Goal: Task Accomplishment & Management: Manage account settings

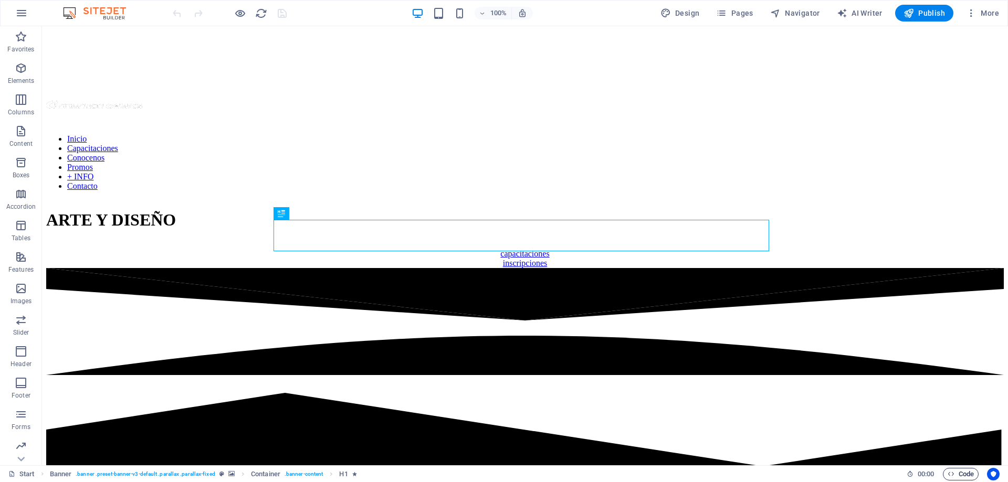
click at [948, 477] on icon "button" at bounding box center [951, 474] width 7 height 7
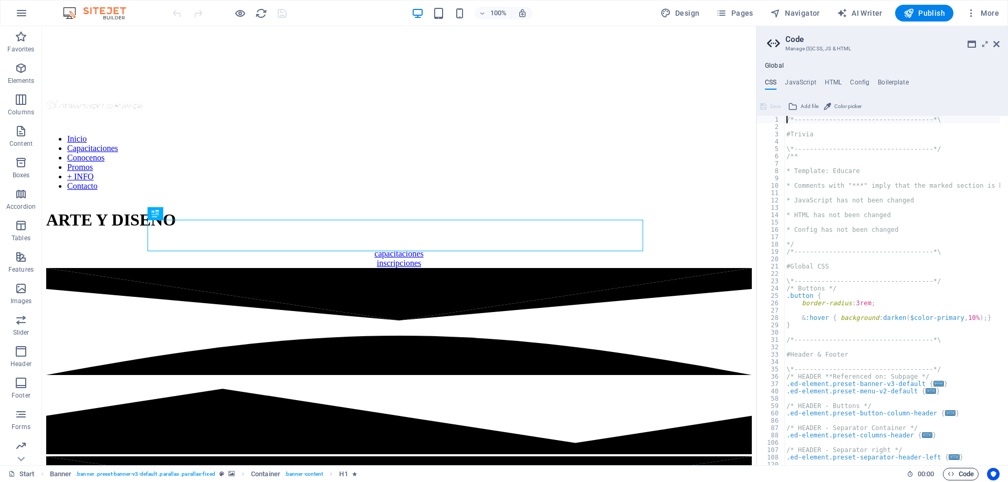
click at [948, 477] on icon "button" at bounding box center [951, 474] width 7 height 7
click at [775, 64] on h4 "Global" at bounding box center [774, 66] width 19 height 8
click at [774, 43] on icon at bounding box center [775, 43] width 16 height 15
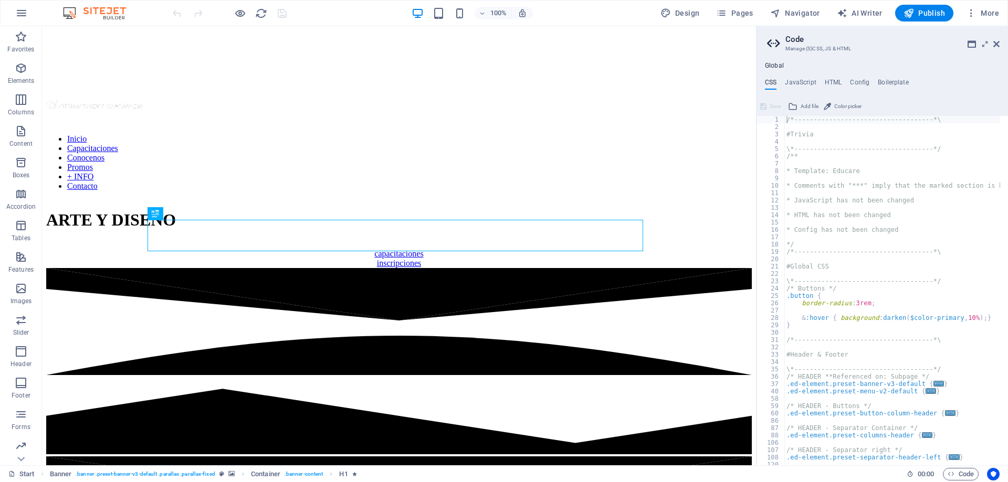
click at [769, 43] on icon at bounding box center [775, 43] width 16 height 15
click at [777, 46] on icon at bounding box center [775, 43] width 16 height 15
click at [797, 37] on h2 "Code" at bounding box center [892, 39] width 214 height 9
click at [798, 49] on h3 "Manage (S)CSS, JS & HTML" at bounding box center [881, 48] width 193 height 9
click at [833, 82] on h4 "HTML" at bounding box center [833, 85] width 17 height 12
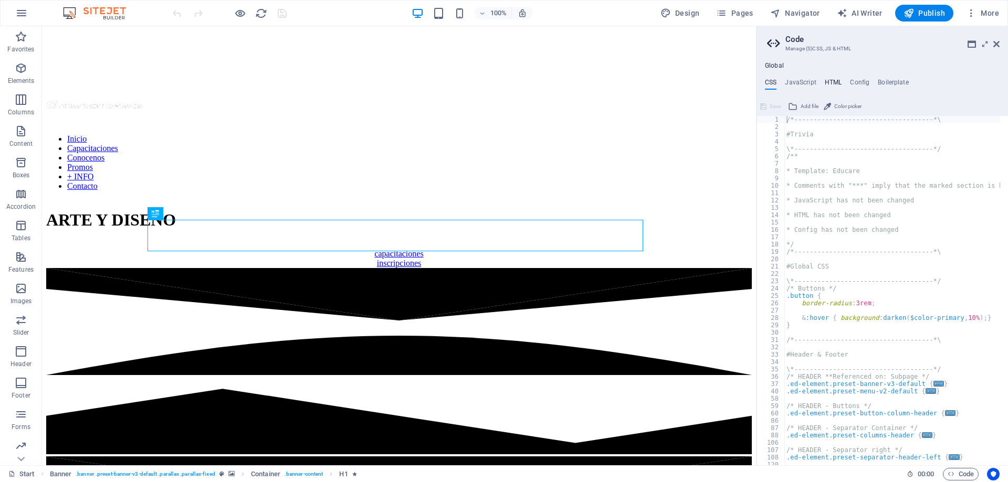
type textarea "{{content}}"
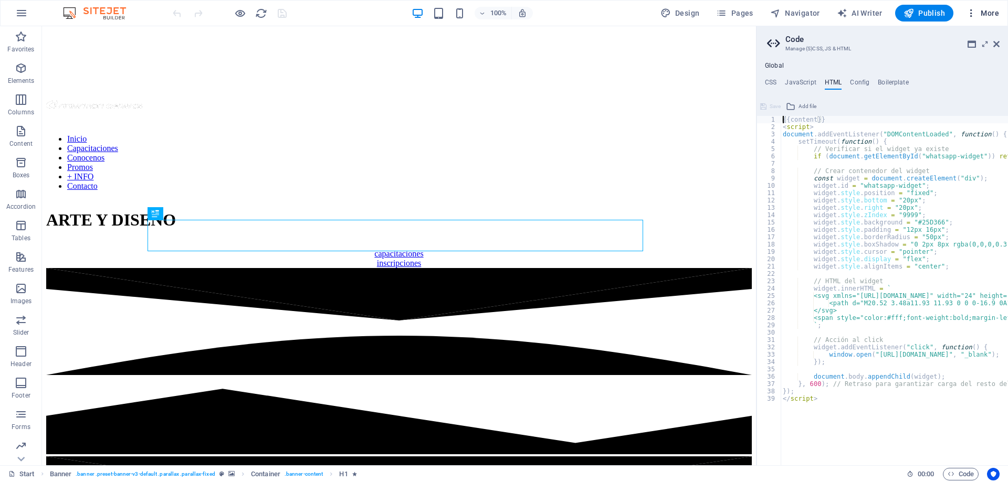
click at [971, 16] on icon "button" at bounding box center [971, 13] width 11 height 11
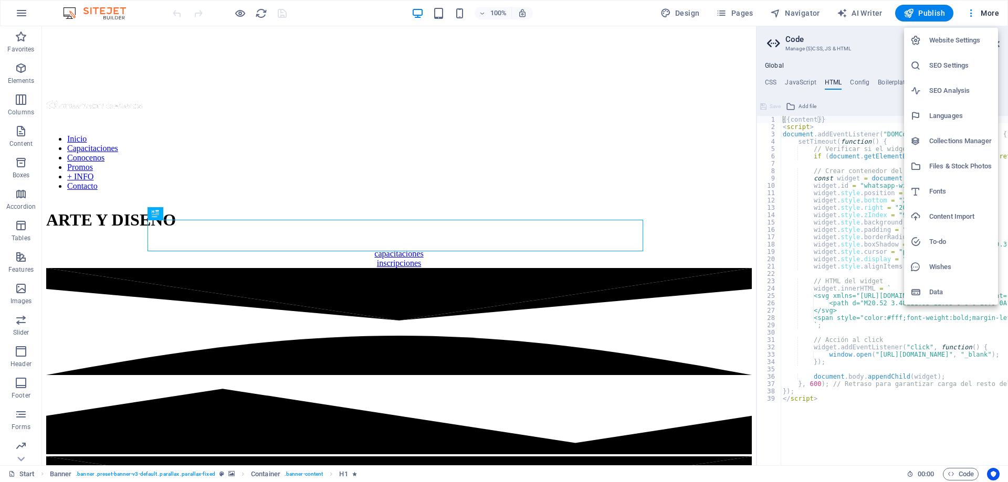
click at [933, 292] on h6 "Data" at bounding box center [960, 292] width 62 height 13
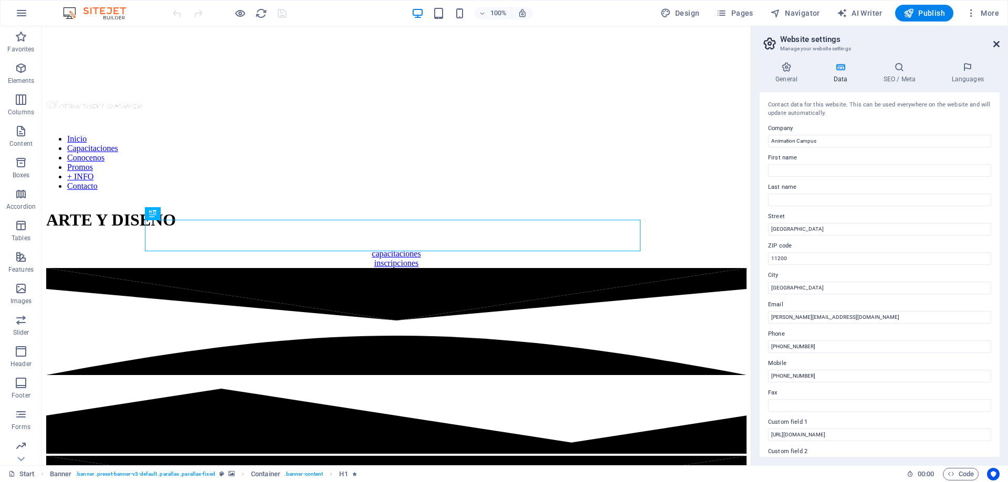
click at [998, 44] on icon at bounding box center [996, 44] width 6 height 8
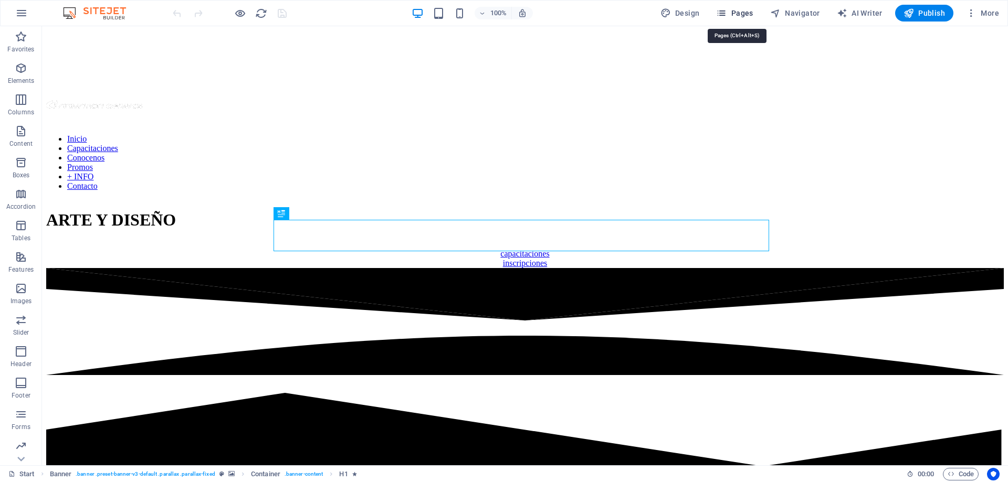
click at [746, 13] on span "Pages" at bounding box center [734, 13] width 37 height 11
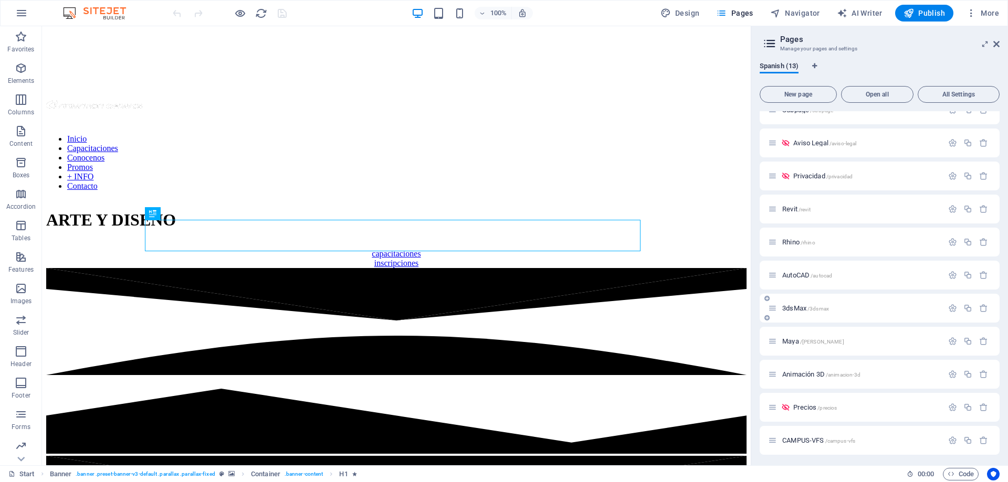
scroll to position [84, 0]
click at [800, 442] on span "portfolio /portfolio" at bounding box center [817, 439] width 49 height 8
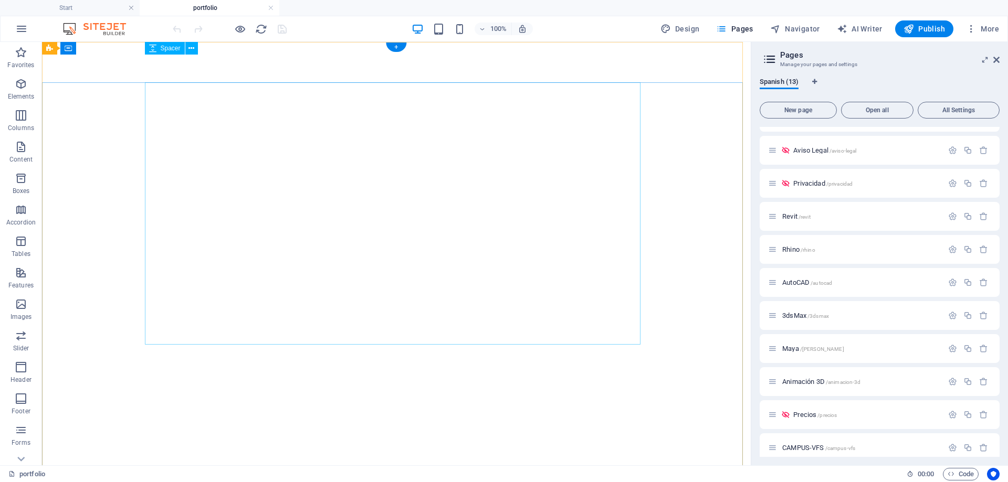
scroll to position [0, 0]
click at [802, 30] on span "Navigator" at bounding box center [795, 29] width 50 height 11
select select "16561194-es"
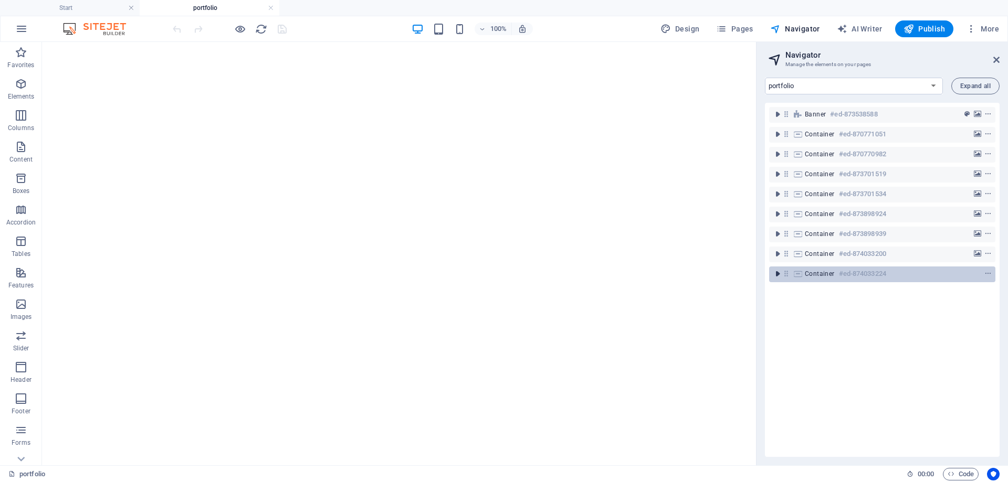
click at [777, 274] on icon "toggle-expand" at bounding box center [777, 274] width 11 height 11
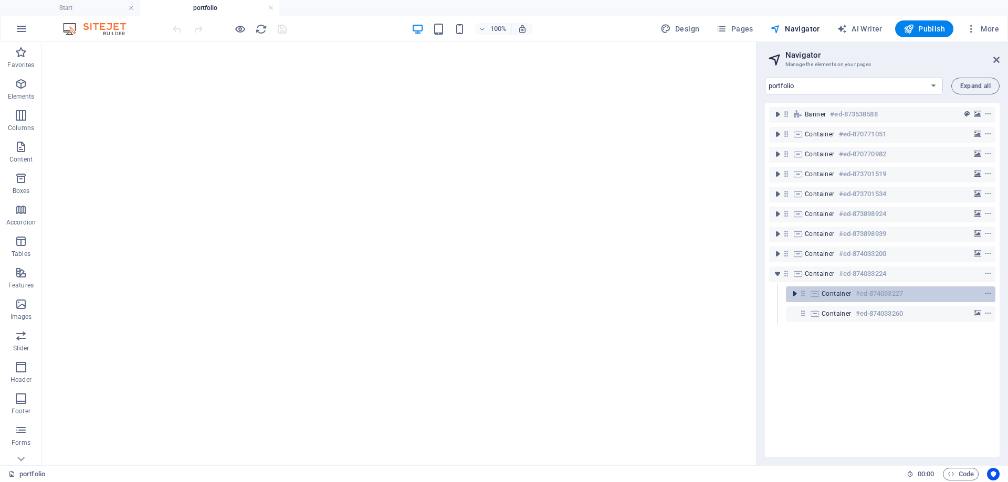
click at [792, 292] on icon "toggle-expand" at bounding box center [794, 294] width 11 height 11
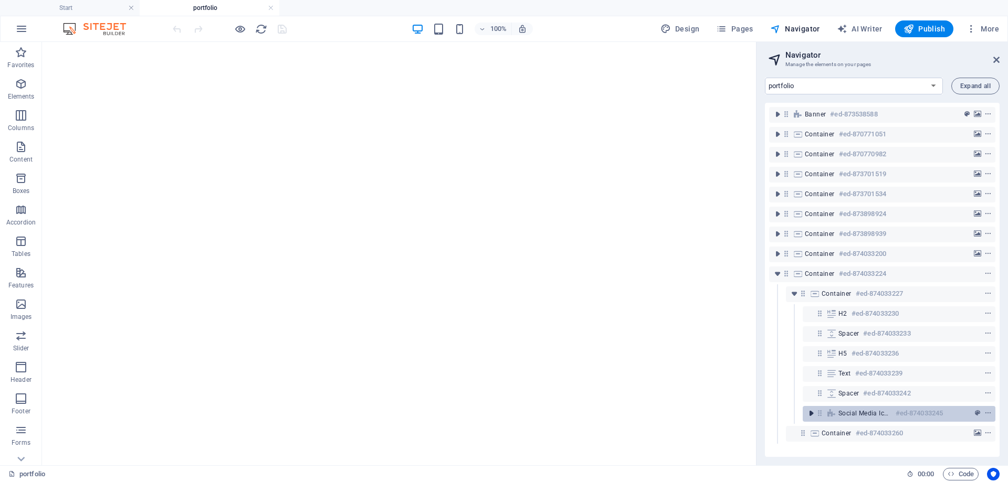
click at [810, 415] on icon "toggle-expand" at bounding box center [811, 413] width 11 height 11
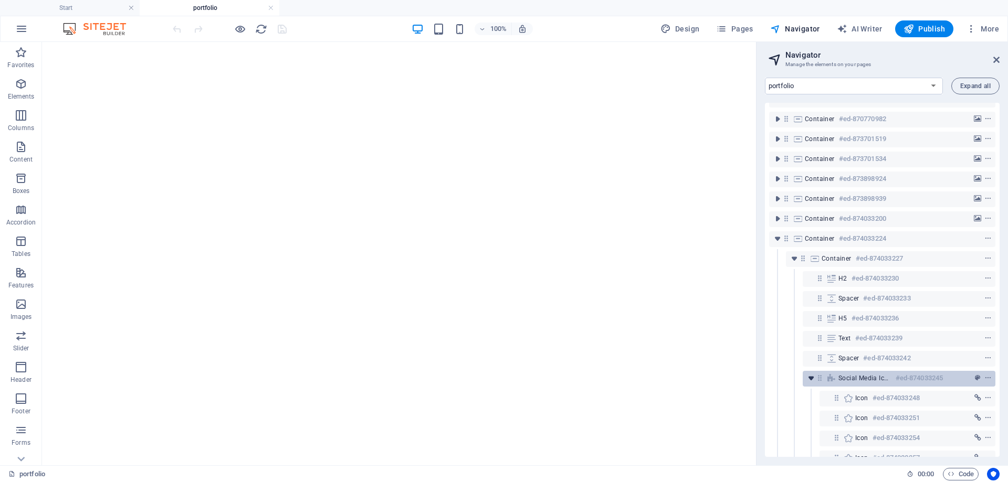
scroll to position [77, 0]
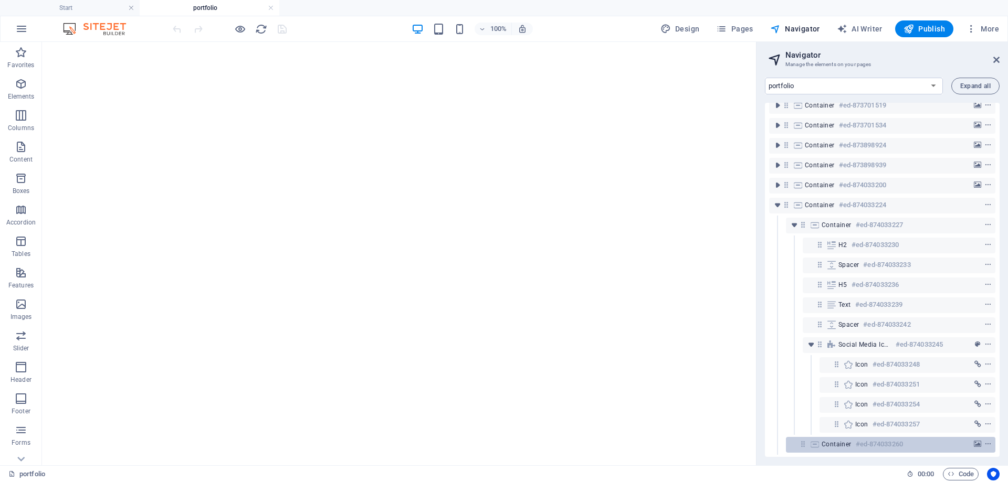
click at [833, 442] on div "Container #ed-874033260" at bounding box center [882, 444] width 121 height 13
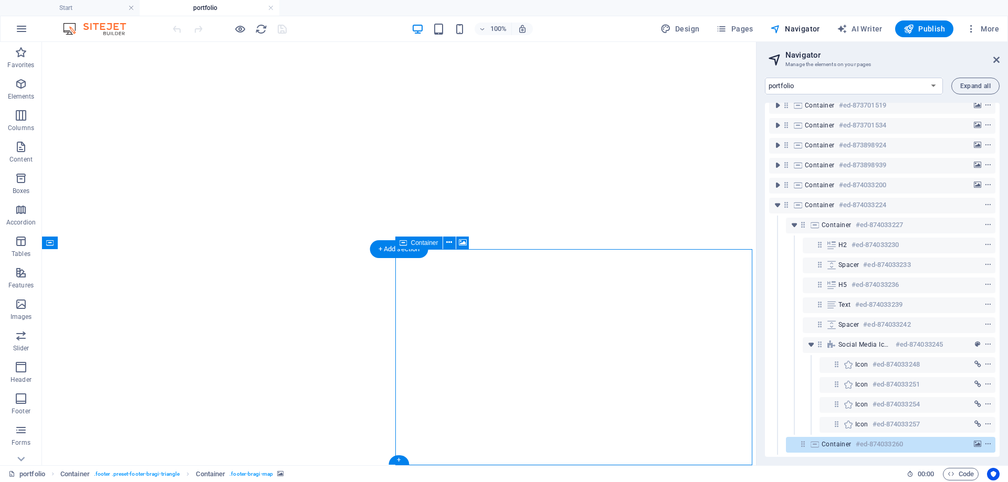
scroll to position [1613, 0]
click at [839, 440] on span "Container" at bounding box center [837, 444] width 30 height 8
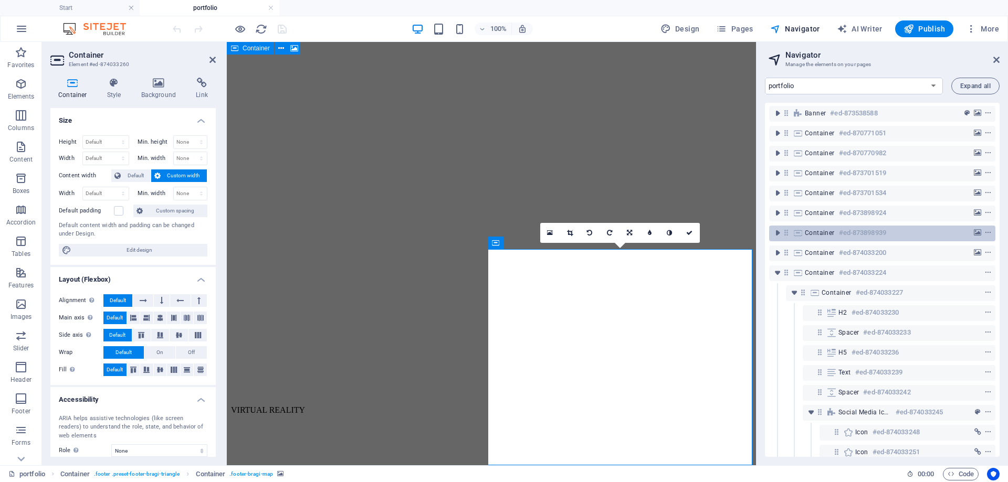
scroll to position [0, 0]
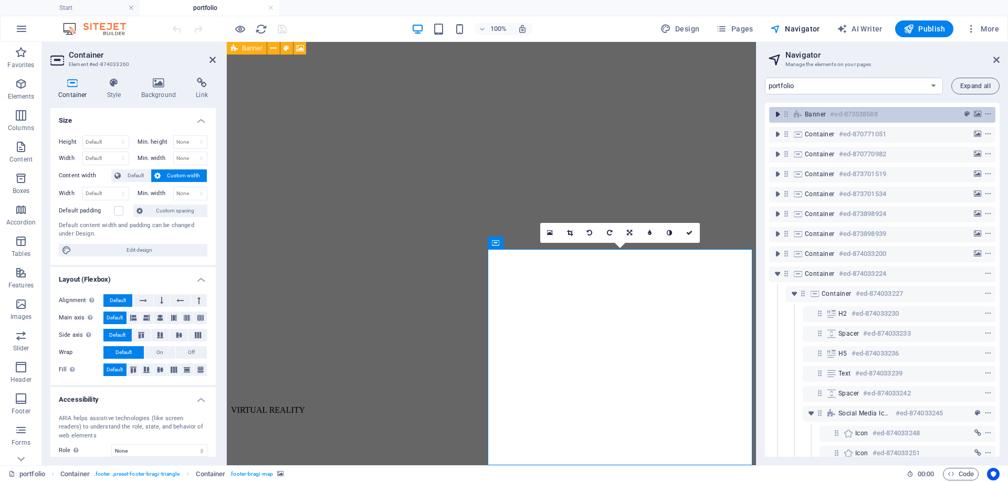
click at [778, 114] on icon "toggle-expand" at bounding box center [777, 114] width 11 height 11
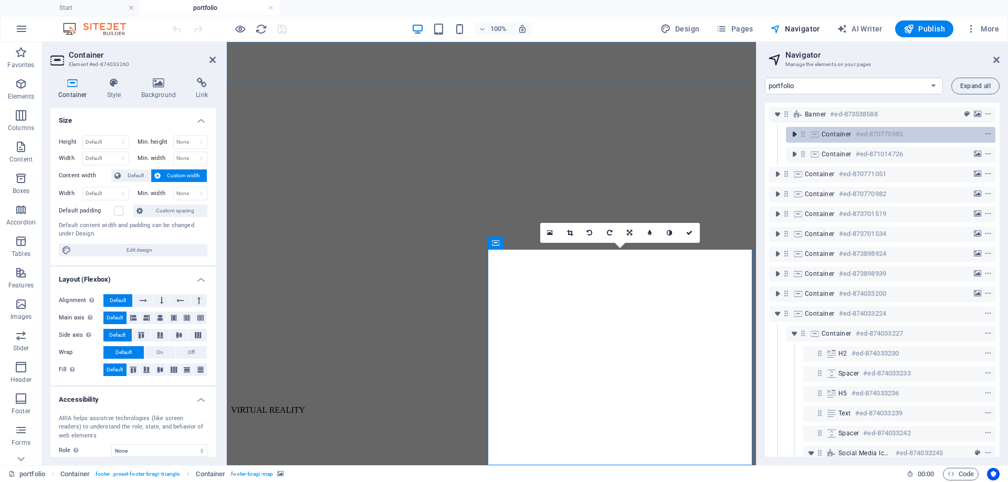
click at [794, 135] on icon "toggle-expand" at bounding box center [794, 134] width 11 height 11
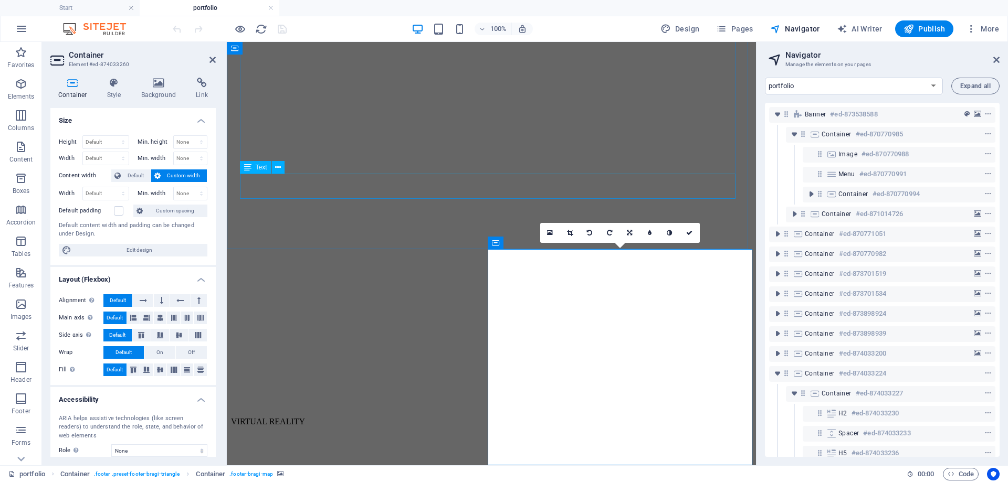
scroll to position [1613, 0]
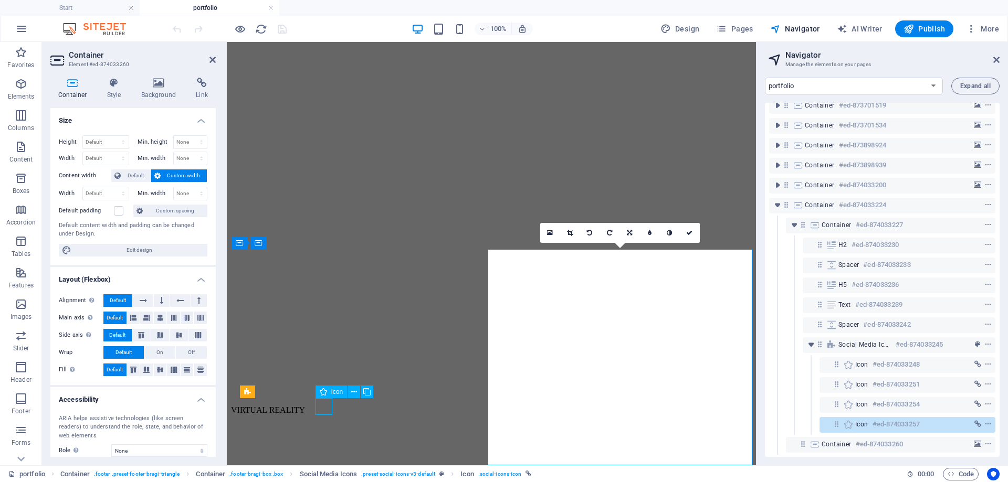
scroll to position [176, 0]
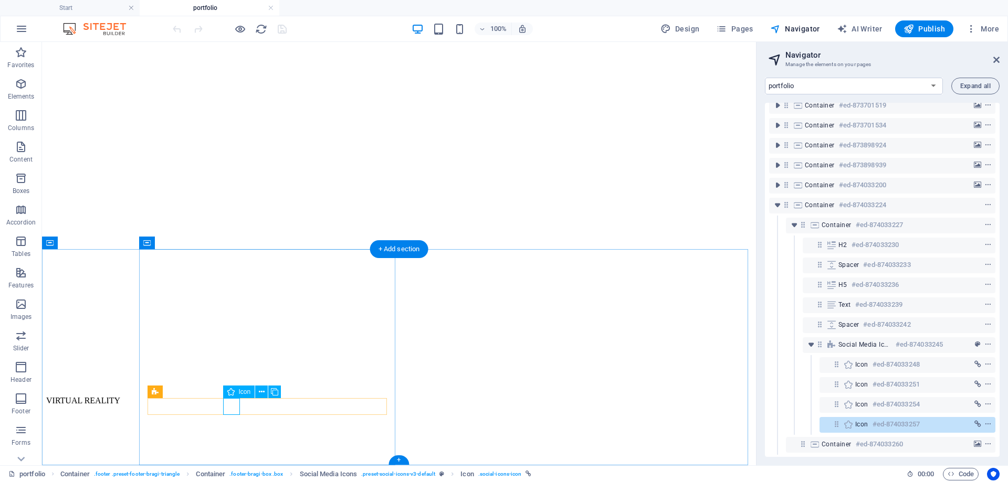
select select "xMidYMid"
select select "px"
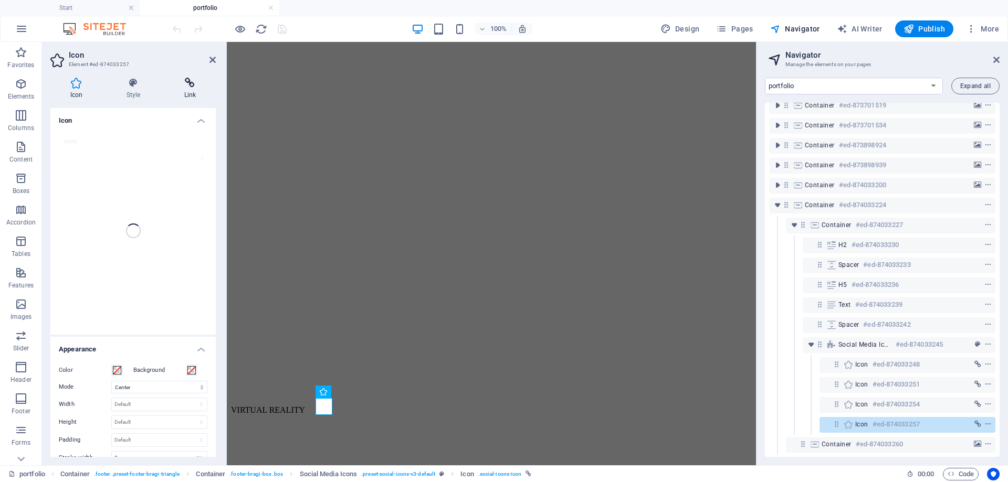
click at [188, 86] on icon at bounding box center [189, 83] width 51 height 11
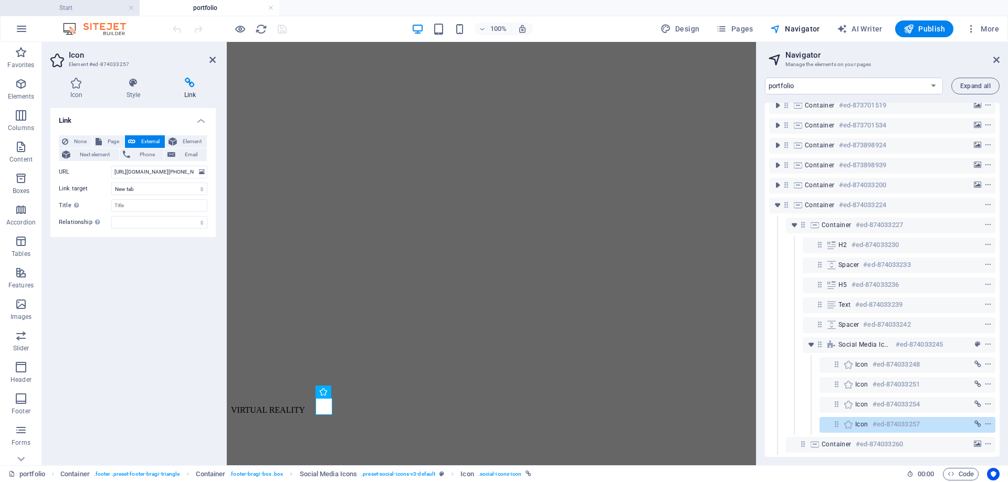
drag, startPoint x: 62, startPoint y: 8, endPoint x: 40, endPoint y: 9, distance: 22.1
click at [62, 8] on h4 "Start" at bounding box center [70, 8] width 140 height 12
select select "16561158-es"
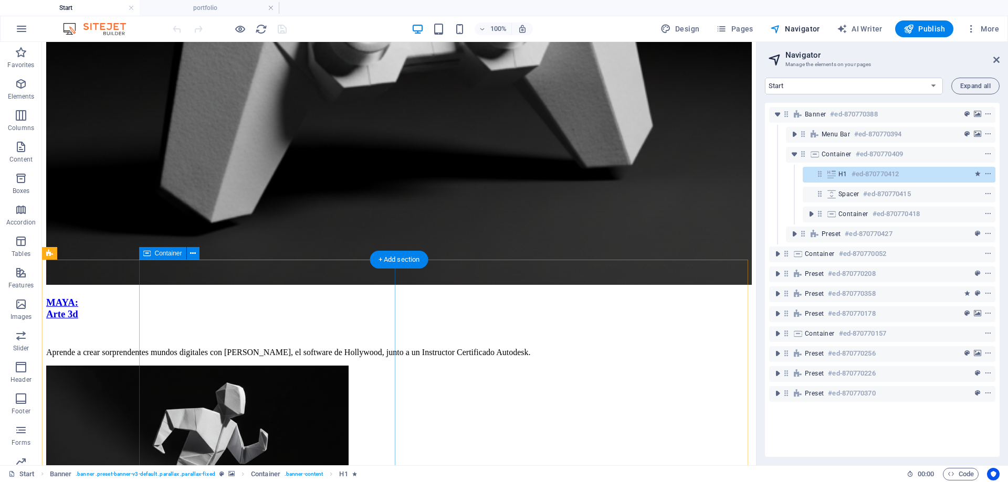
scroll to position [3144, 0]
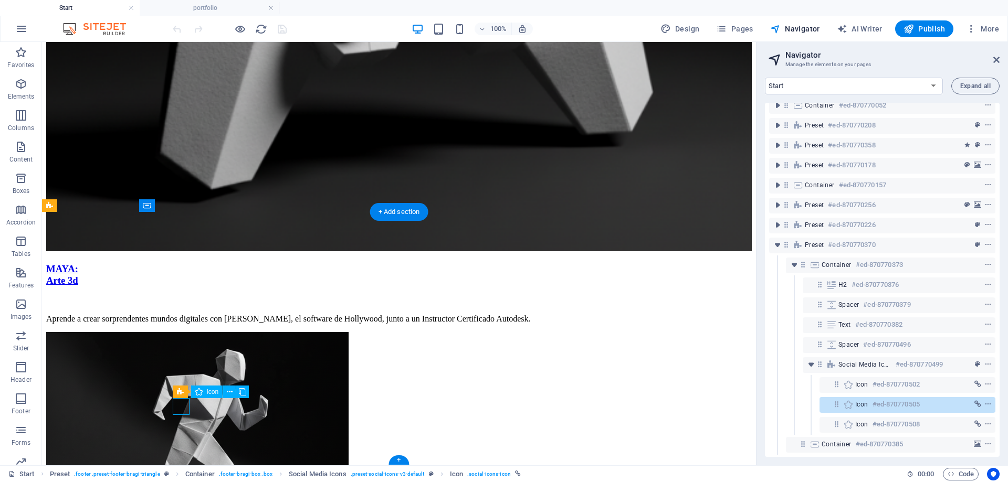
scroll to position [156, 0]
select select "xMidYMid"
select select "px"
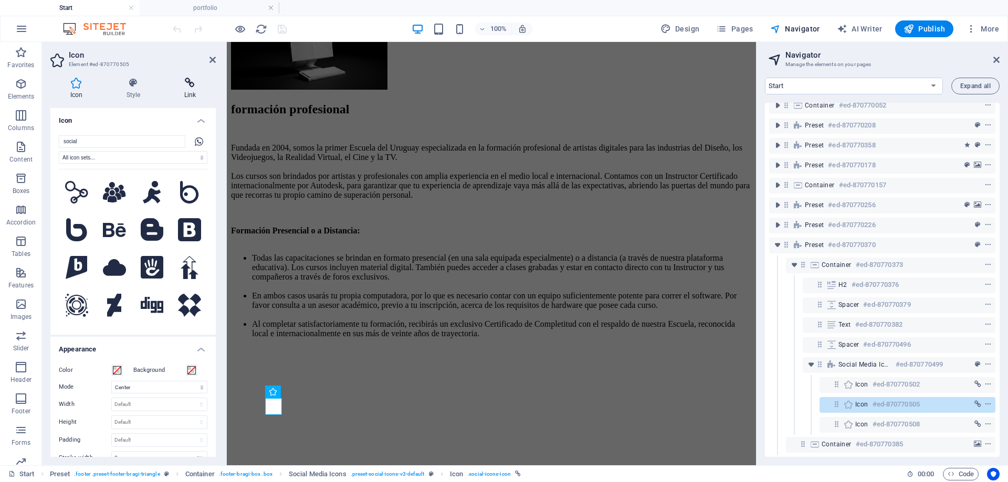
click at [192, 81] on icon at bounding box center [189, 83] width 51 height 11
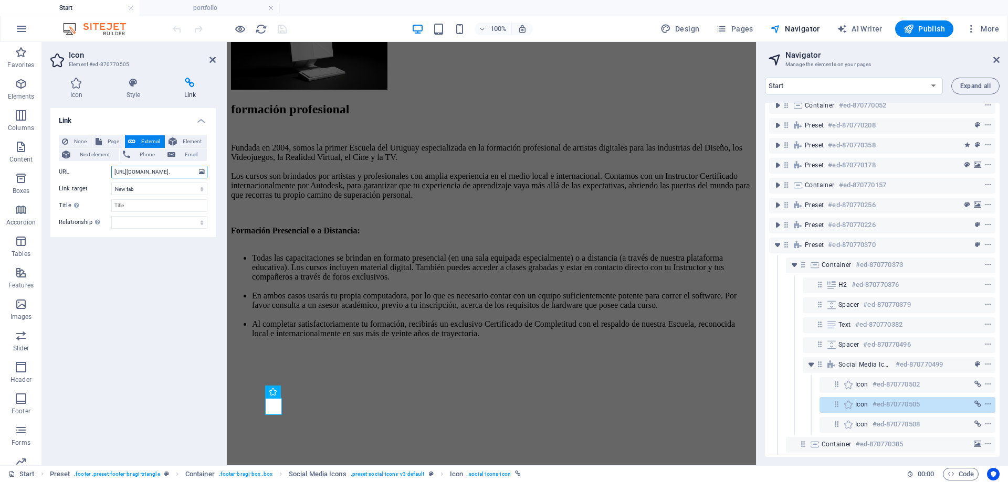
scroll to position [0, 188]
drag, startPoint x: 339, startPoint y: 214, endPoint x: 269, endPoint y: 163, distance: 86.1
click at [117, 173] on input "https://wa.me/59899915646?text=Hola,%20quisiera%20obtener%20más%20información%2…" at bounding box center [159, 172] width 96 height 13
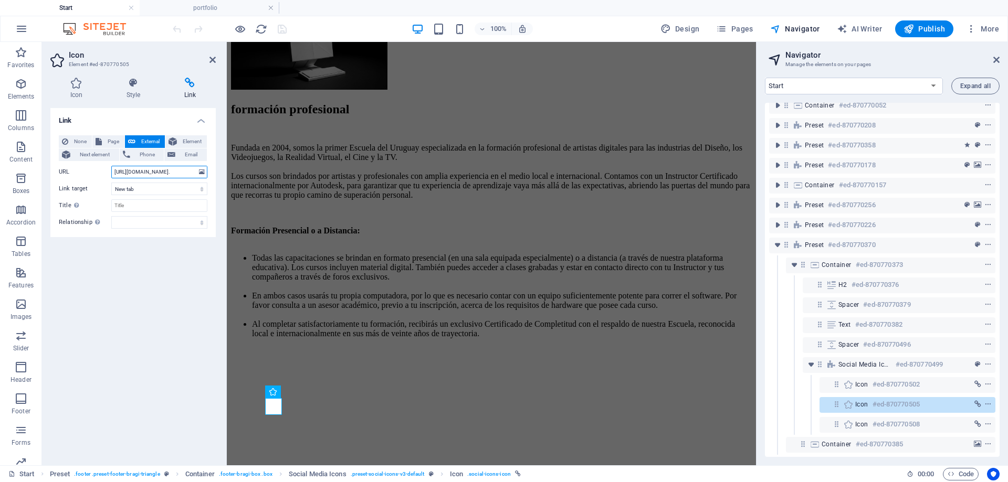
drag, startPoint x: 113, startPoint y: 171, endPoint x: 155, endPoint y: 168, distance: 42.6
click at [155, 168] on input "https://wa.me/59899915646?text=Hola,%20quisiera%20obtener%20más%20información%2…" at bounding box center [159, 172] width 96 height 13
click at [213, 10] on h4 "portfolio" at bounding box center [210, 8] width 140 height 12
select select "16561194-es"
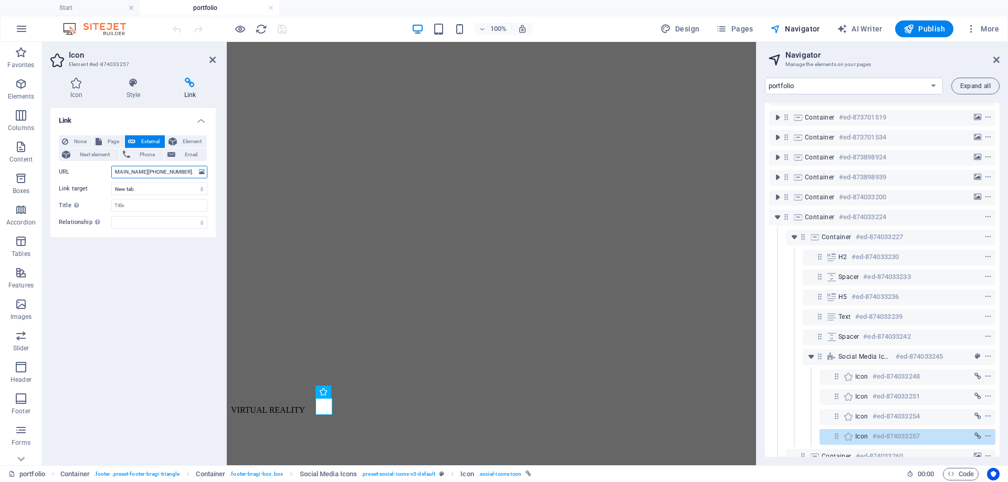
scroll to position [0, 106]
drag, startPoint x: 112, startPoint y: 174, endPoint x: 149, endPoint y: 177, distance: 36.9
click at [149, 177] on input "https://web.whatsapp.com/send?phone=59891001521&text=I%20would%20like%20to%20ge…" at bounding box center [159, 172] width 96 height 13
paste input "a.me/59899915646?"
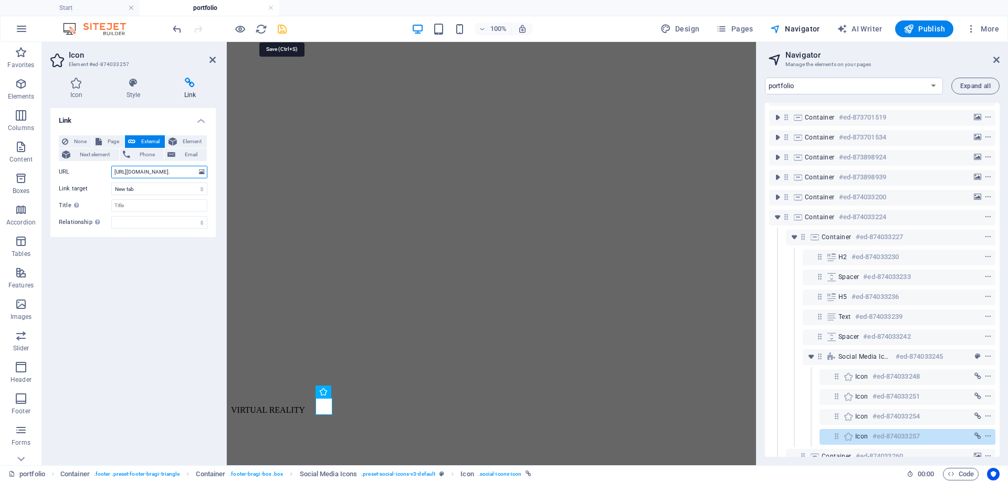
type input "https://wa.me/59891001521?text=I%20would%20like%20to%20get%20in%20touch%20with%…"
click at [279, 28] on icon "save" at bounding box center [282, 29] width 12 height 12
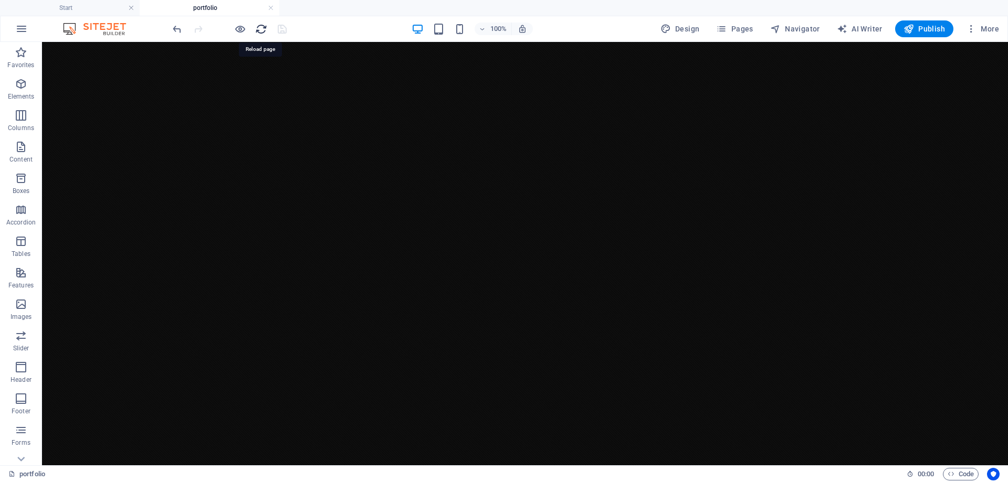
click at [261, 26] on icon "reload" at bounding box center [261, 29] width 12 height 12
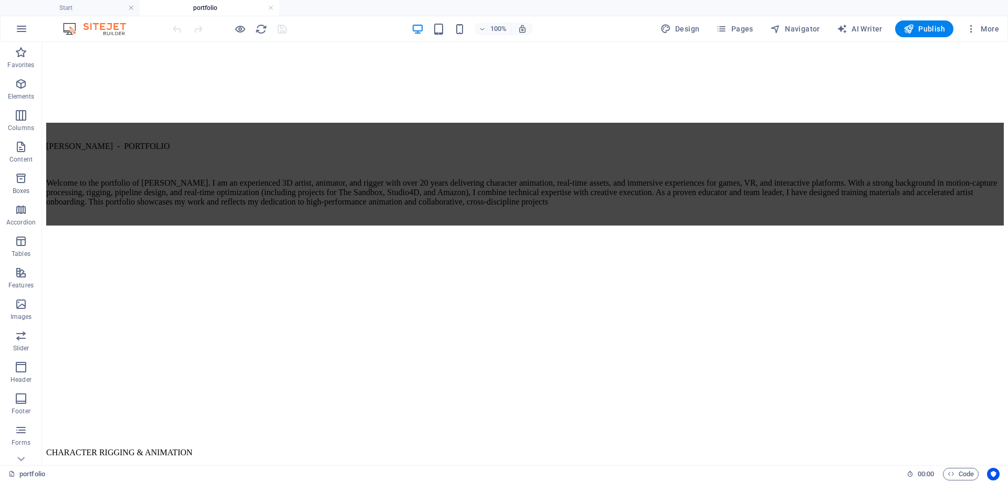
scroll to position [1035, 0]
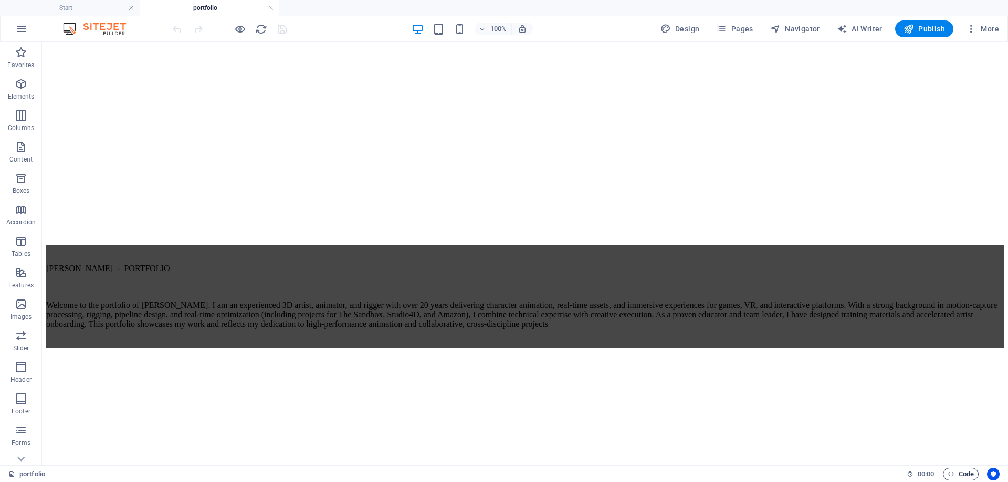
click at [949, 476] on icon "button" at bounding box center [951, 474] width 7 height 7
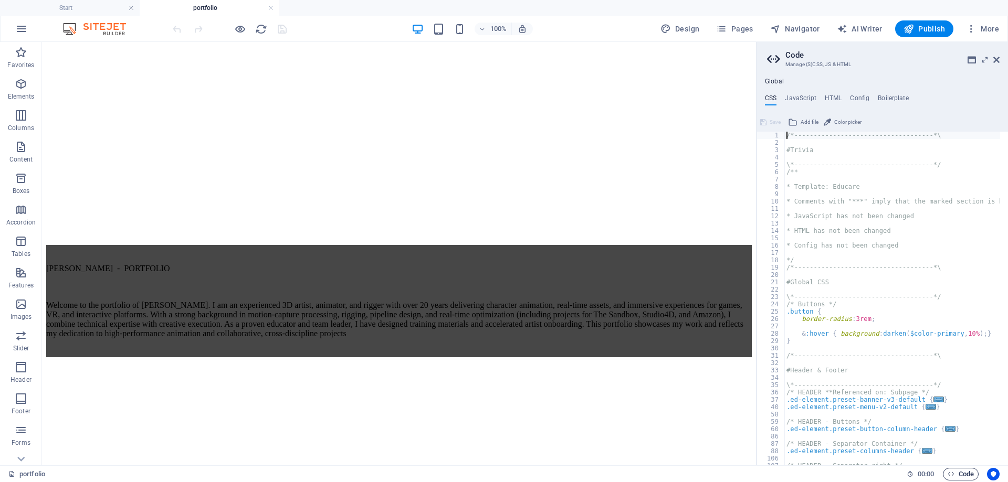
click at [950, 476] on icon "button" at bounding box center [951, 474] width 7 height 7
click at [951, 476] on icon "button" at bounding box center [951, 474] width 7 height 7
drag, startPoint x: 951, startPoint y: 476, endPoint x: 962, endPoint y: 475, distance: 11.6
click at [962, 475] on span "Code" at bounding box center [961, 474] width 26 height 13
click at [836, 100] on h4 "HTML" at bounding box center [833, 101] width 17 height 12
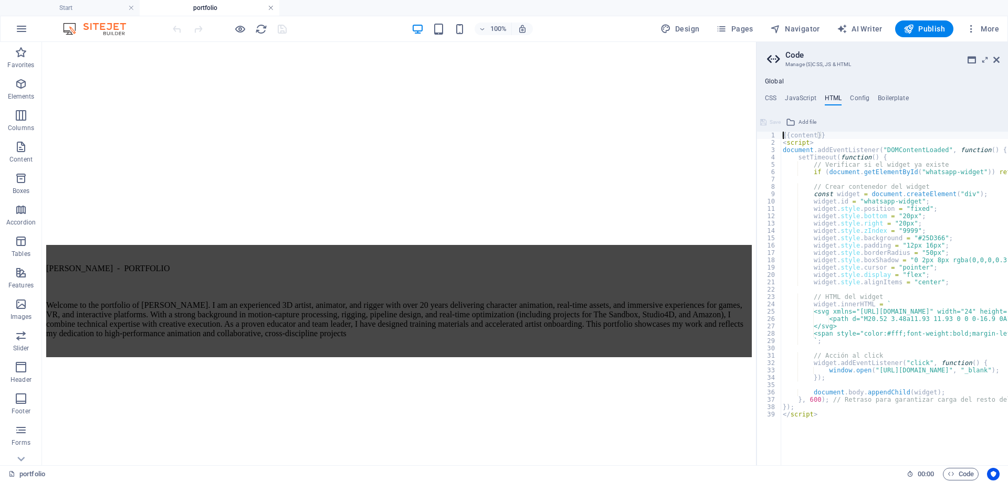
click at [270, 9] on link at bounding box center [271, 8] width 6 height 10
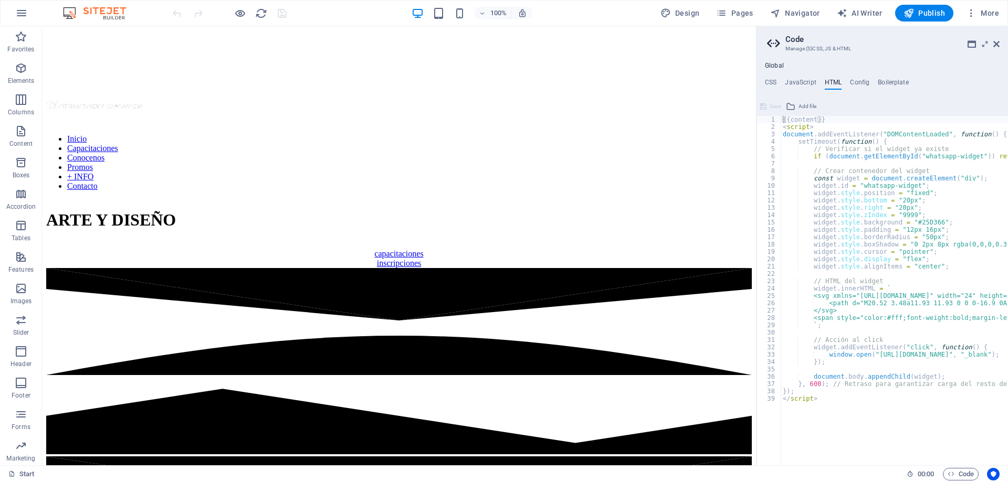
scroll to position [3144, 0]
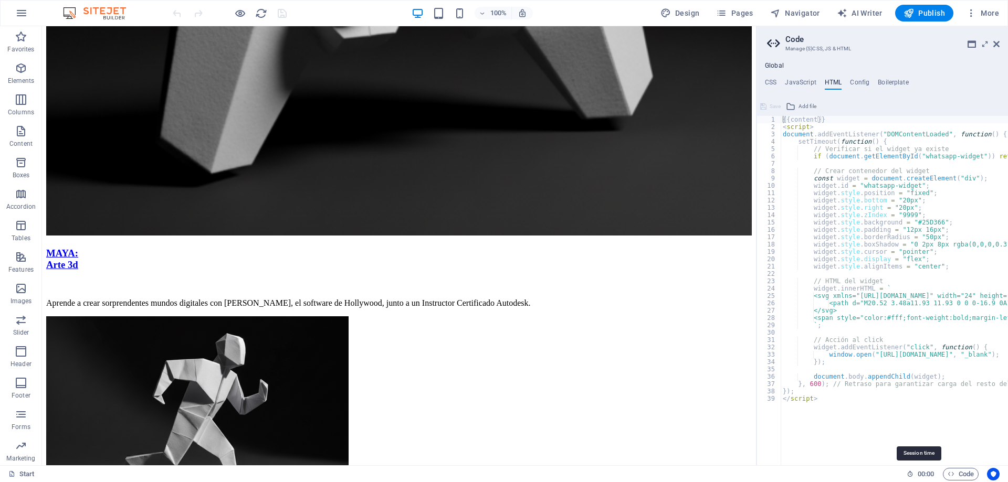
click at [908, 475] on icon at bounding box center [910, 474] width 7 height 7
click at [919, 475] on span "00 : 00" at bounding box center [926, 474] width 16 height 13
click at [959, 476] on span "Code" at bounding box center [961, 474] width 26 height 13
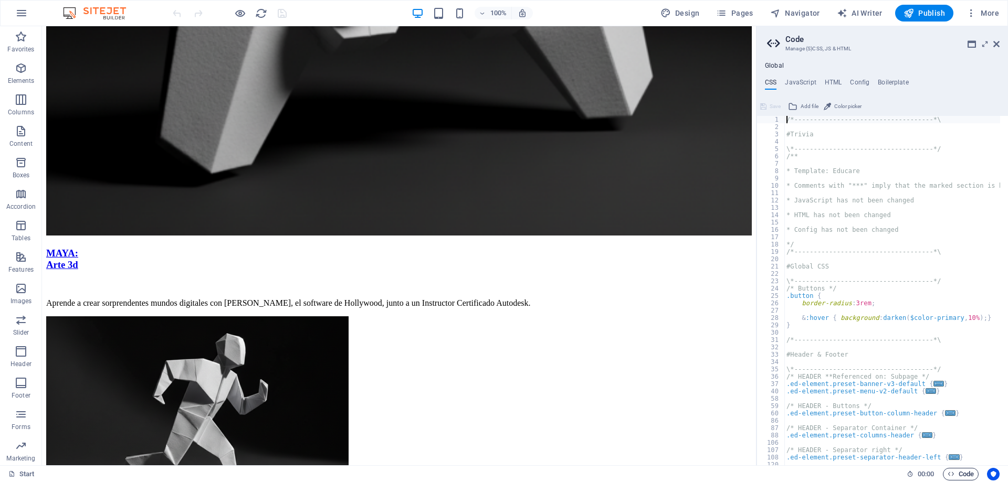
click at [959, 476] on span "Code" at bounding box center [961, 474] width 26 height 13
click at [23, 476] on link "Start" at bounding box center [21, 474] width 26 height 13
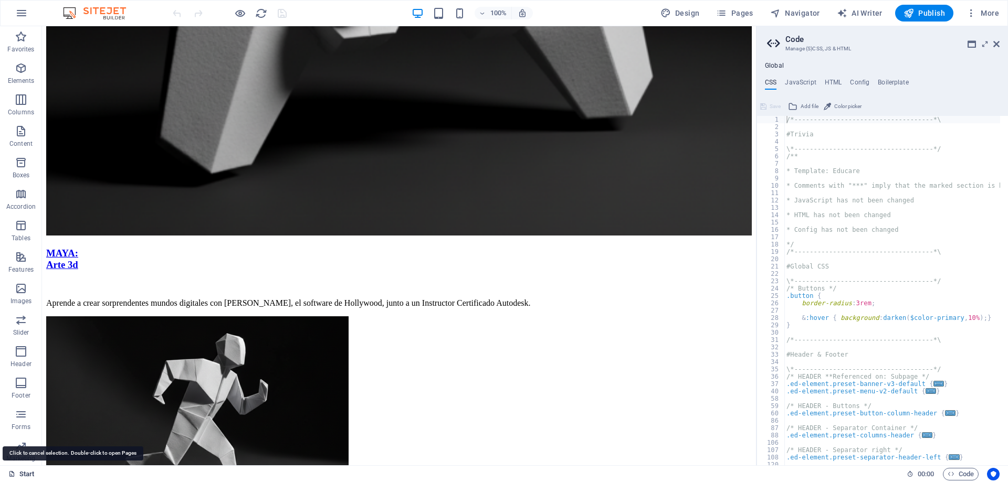
click at [23, 476] on link "Start" at bounding box center [21, 474] width 26 height 13
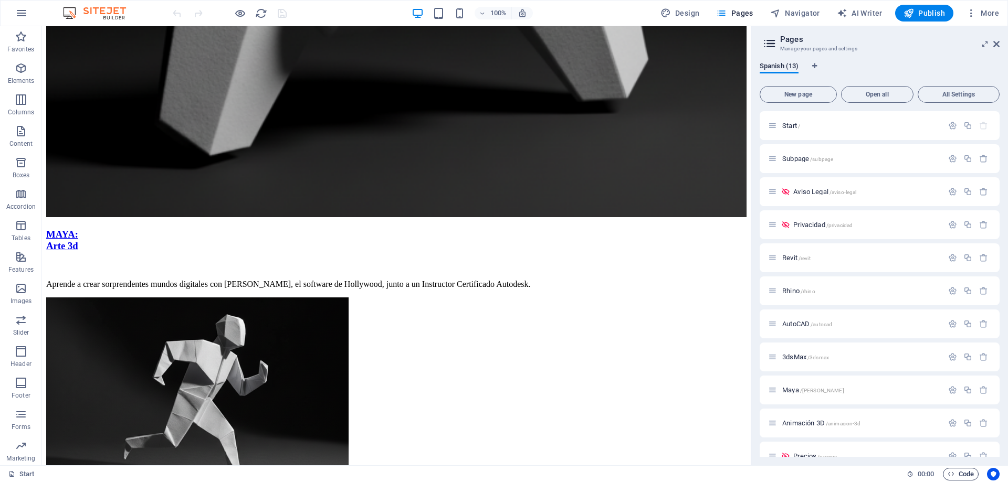
click at [964, 476] on span "Code" at bounding box center [961, 474] width 26 height 13
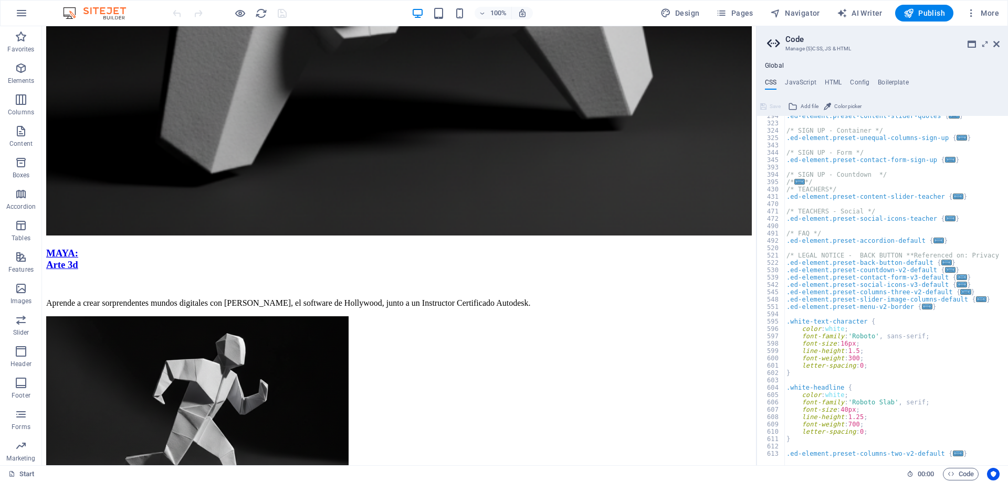
scroll to position [555, 0]
click at [831, 88] on h4 "HTML" at bounding box center [833, 85] width 17 height 12
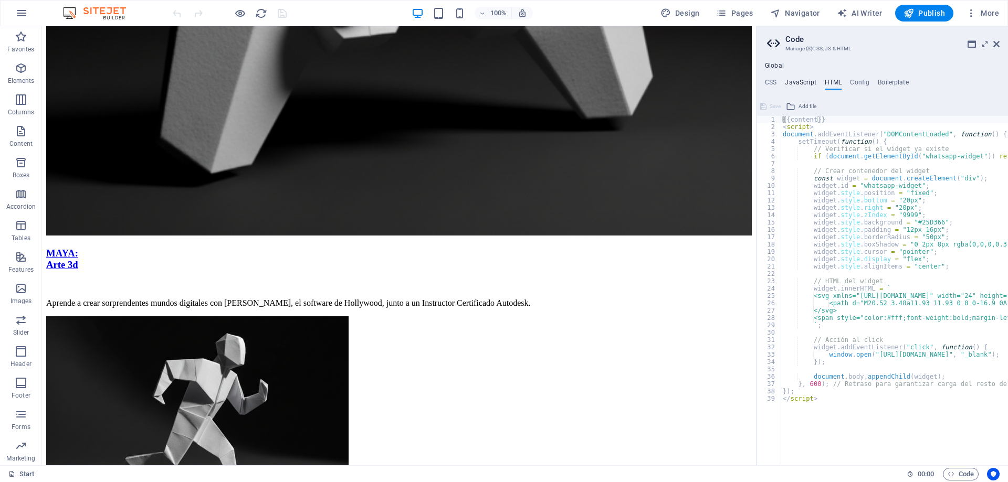
click at [807, 85] on h4 "JavaScript" at bounding box center [800, 85] width 31 height 12
type textarea "/* JS for preset "Menu V2" */"
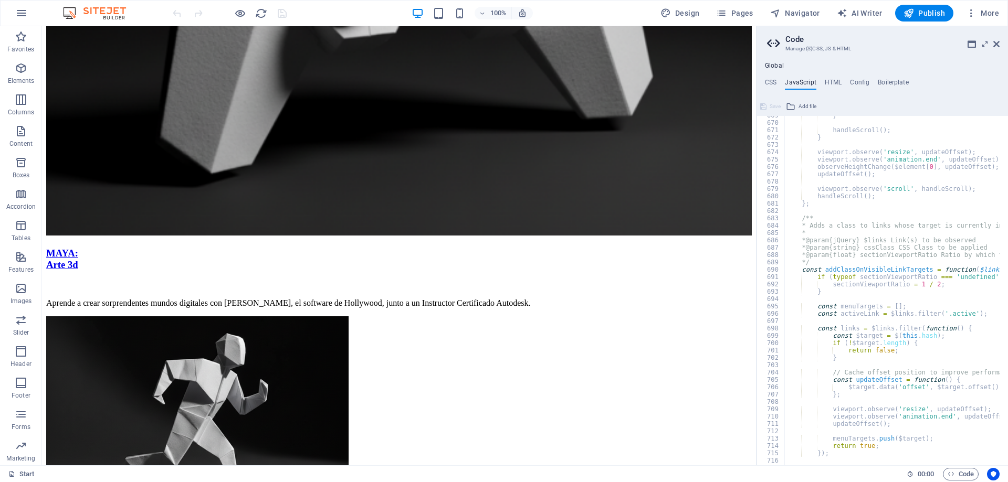
scroll to position [5112, 0]
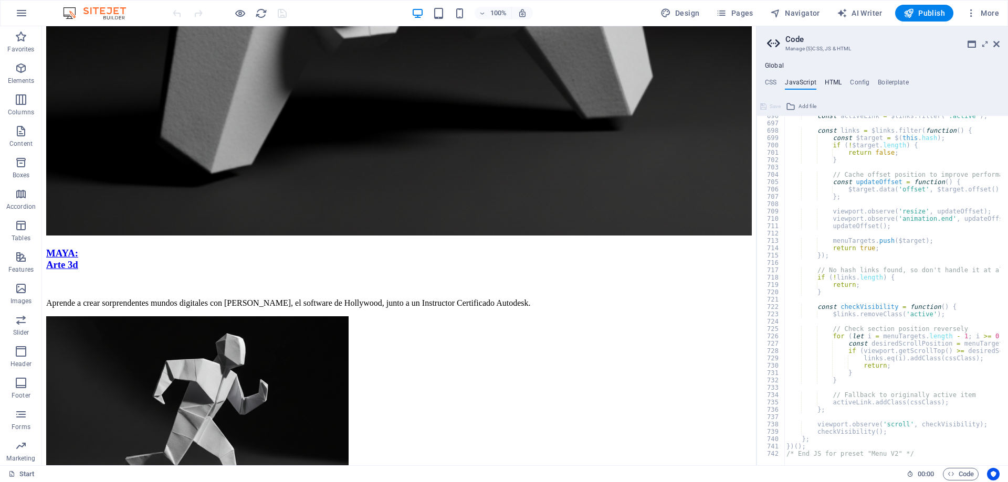
click at [834, 84] on h4 "HTML" at bounding box center [833, 85] width 17 height 12
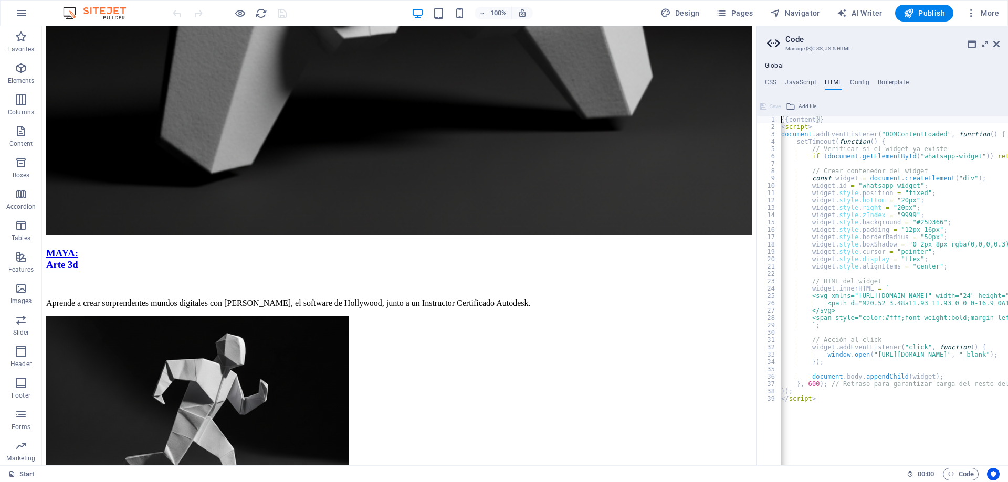
scroll to position [0, 0]
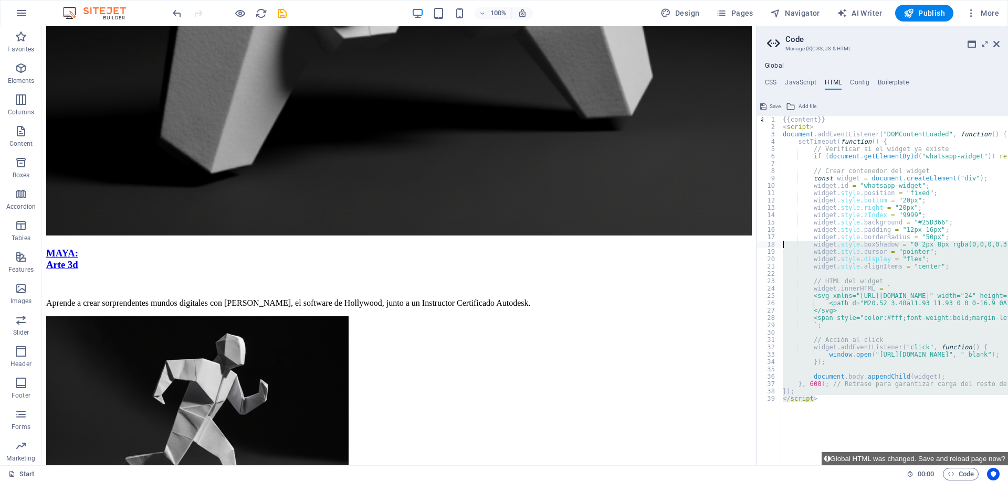
drag, startPoint x: 821, startPoint y: 400, endPoint x: 779, endPoint y: 245, distance: 160.6
click at [779, 245] on div "window.open("https://wa.me/59899915646", "_blank"); 1 2 3 4 5 6 7 8 9 10 11 12 …" at bounding box center [882, 291] width 251 height 350
click at [828, 405] on div "{{content}} < script > document . addEventListener ( "DOMContentLoaded" , funct…" at bounding box center [894, 291] width 227 height 350
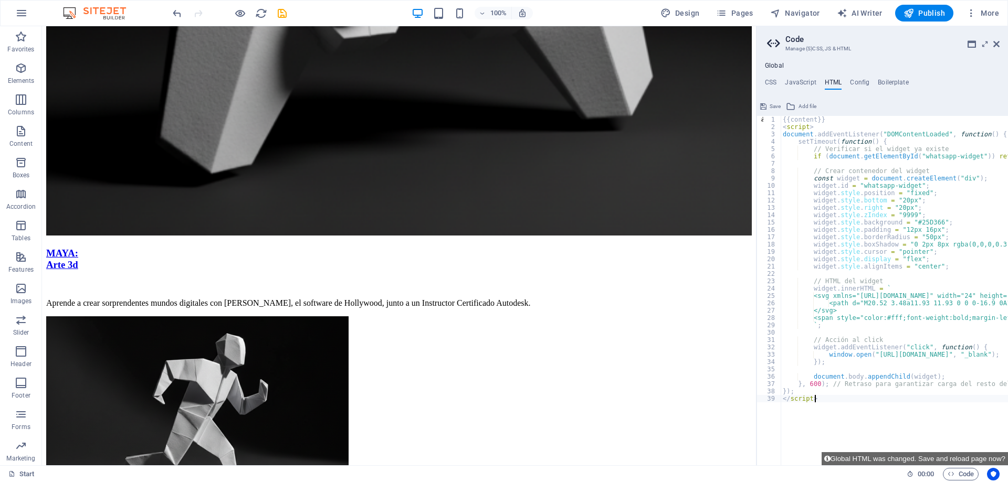
scroll to position [0, 2]
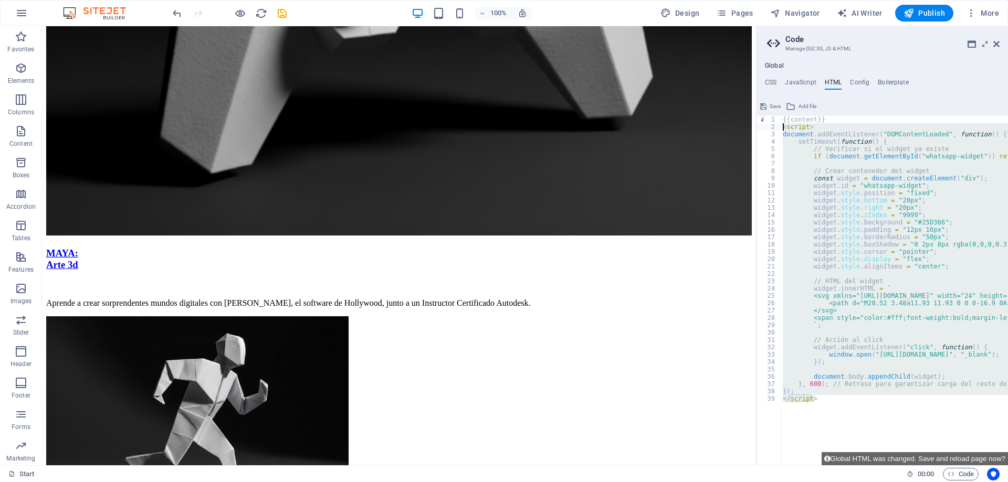
drag, startPoint x: 827, startPoint y: 400, endPoint x: 769, endPoint y: 130, distance: 276.2
click at [769, 130] on div "</script> 1 2 3 4 5 6 7 8 9 10 11 12 13 14 15 16 17 18 19 20 21 22 23 24 25 26 …" at bounding box center [882, 291] width 251 height 350
type textarea "<script> document.addEventListener("DOMContentLoaded", function() {"
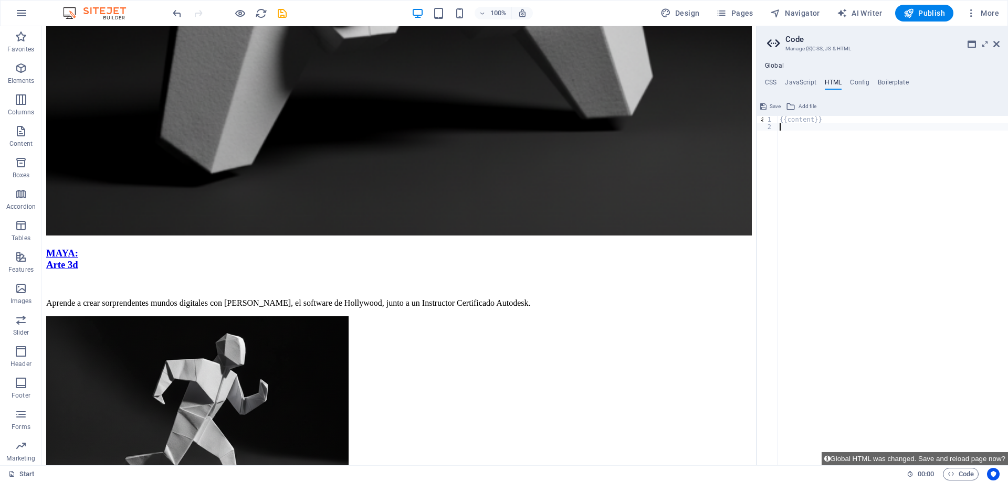
paste textarea "</script>"
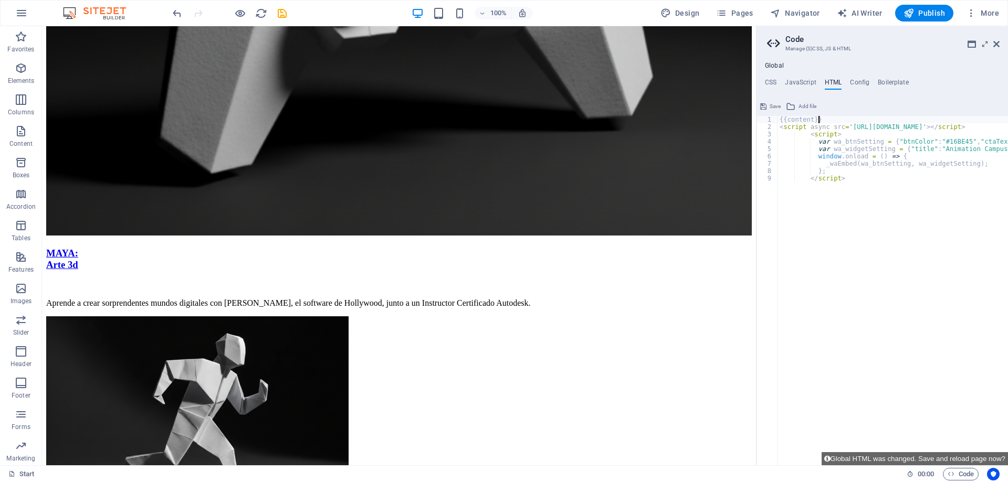
type textarea "{{content}}"
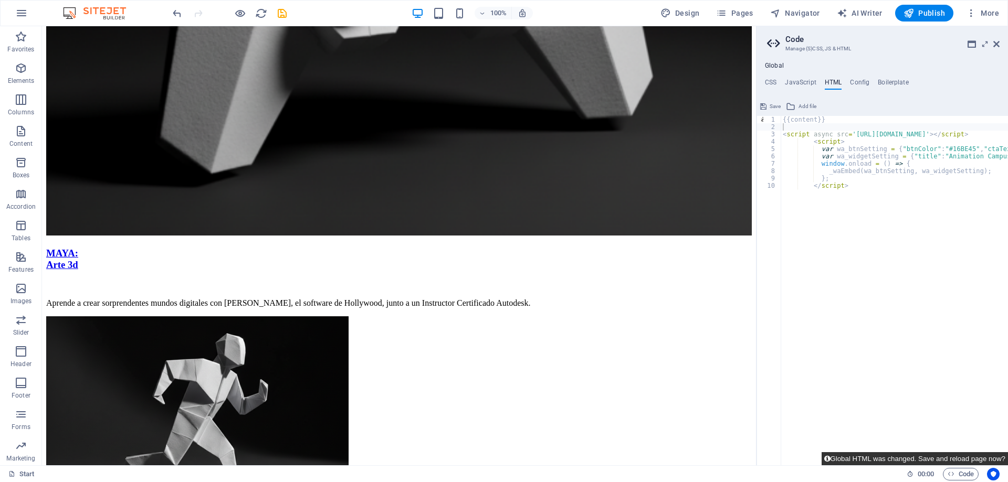
click at [892, 458] on button "Global HTML was changed. Save and reload page now?" at bounding box center [915, 459] width 186 height 13
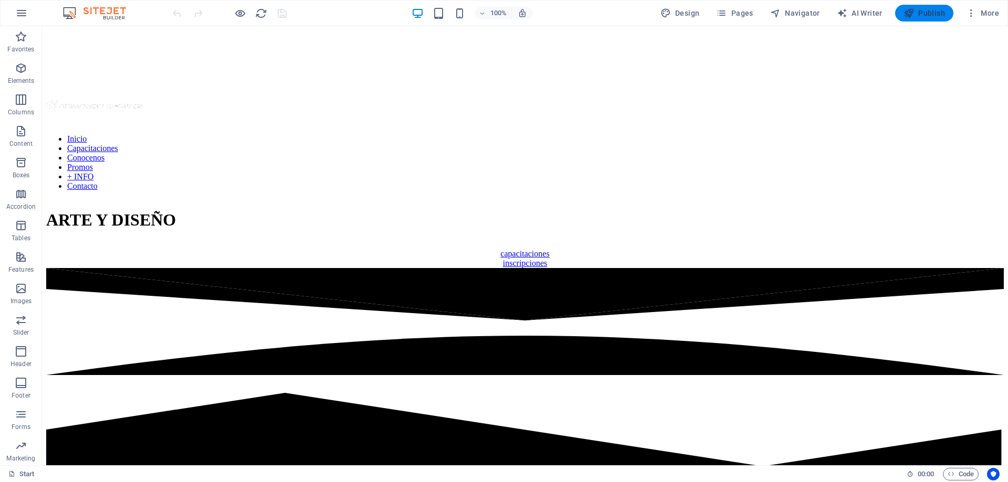
click at [922, 10] on span "Publish" at bounding box center [924, 13] width 41 height 11
click at [927, 15] on span "Publish" at bounding box center [924, 13] width 41 height 11
click at [278, 15] on div at bounding box center [230, 13] width 118 height 17
click at [957, 476] on span "Code" at bounding box center [961, 474] width 26 height 13
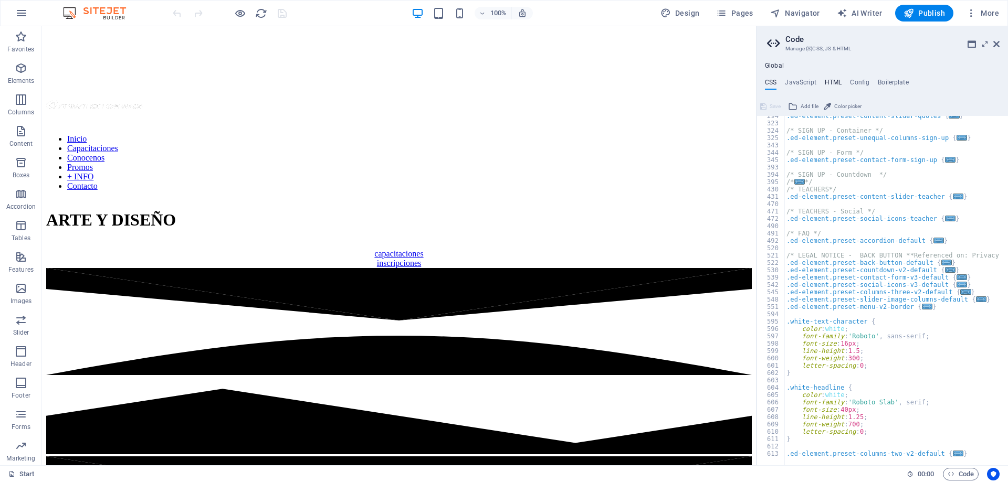
click at [835, 86] on h4 "HTML" at bounding box center [833, 85] width 17 height 12
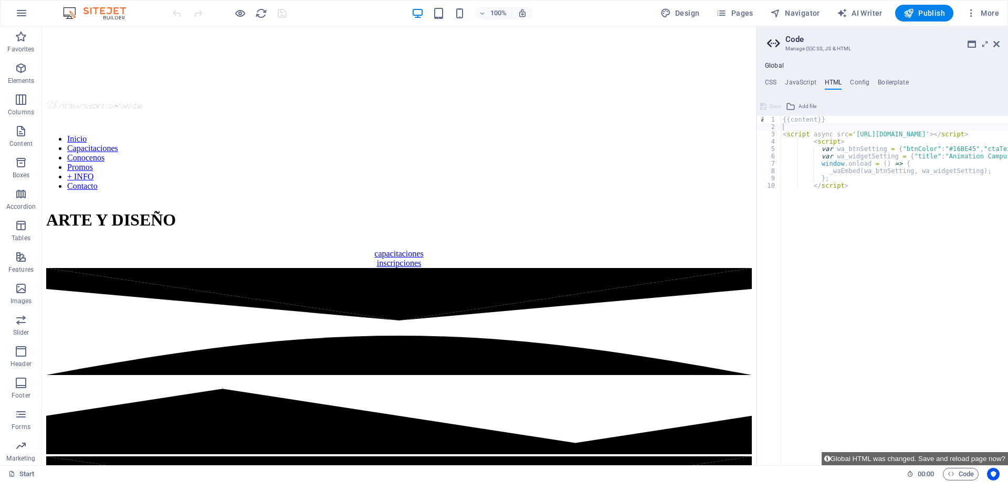
click at [772, 108] on div "Save" at bounding box center [771, 106] width 24 height 13
click at [999, 41] on icon at bounding box center [996, 44] width 6 height 8
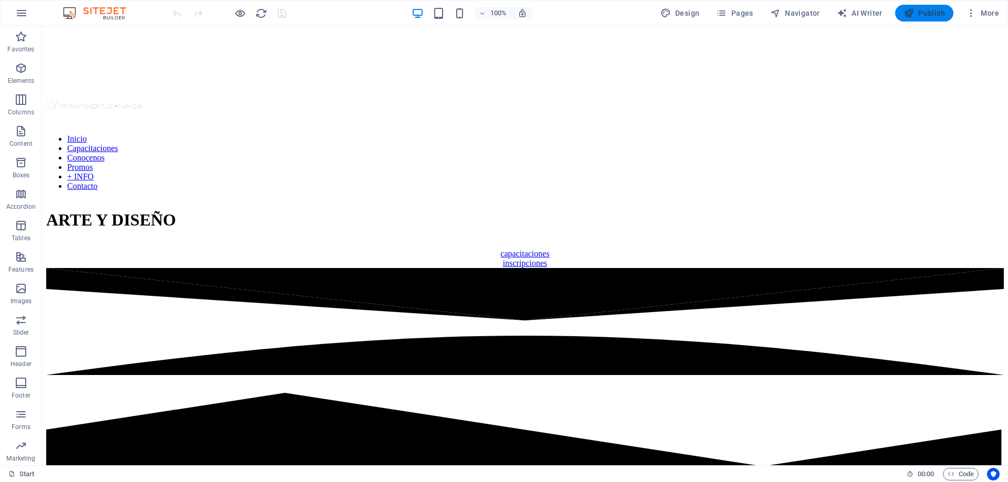
click at [924, 13] on span "Publish" at bounding box center [924, 13] width 41 height 11
click at [955, 474] on span "Code" at bounding box center [961, 474] width 26 height 13
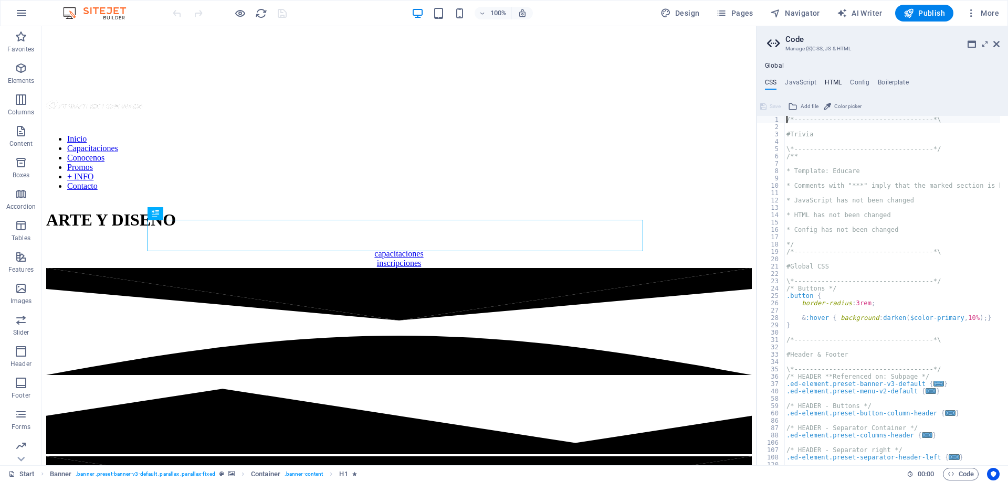
click at [829, 83] on h4 "HTML" at bounding box center [833, 85] width 17 height 12
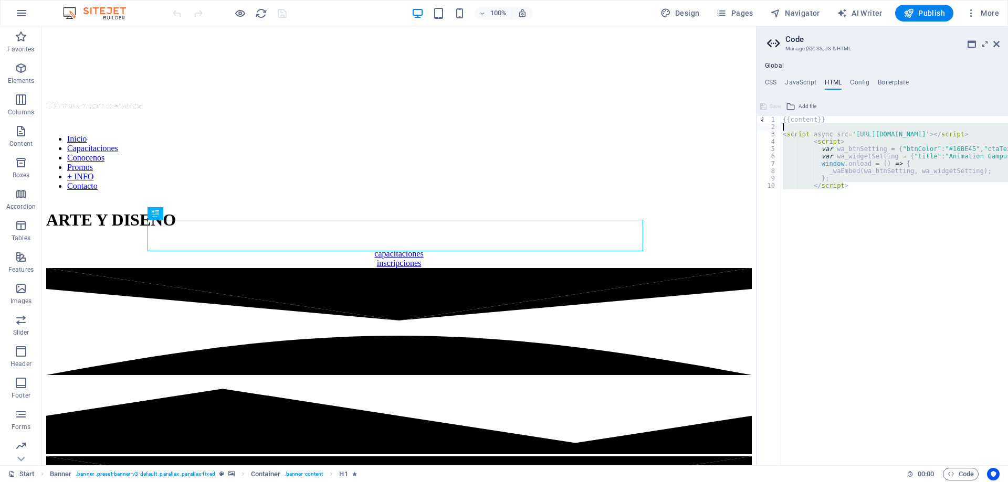
drag, startPoint x: 858, startPoint y: 187, endPoint x: 767, endPoint y: 130, distance: 107.4
click at [767, 130] on div "{{content}} 1 2 3 4 5 6 7 8 9 10 {{content}} < script async src = '[URL][DOMAIN…" at bounding box center [882, 291] width 251 height 350
type textarea "<script async src='[URL][DOMAIN_NAME]'></script>"
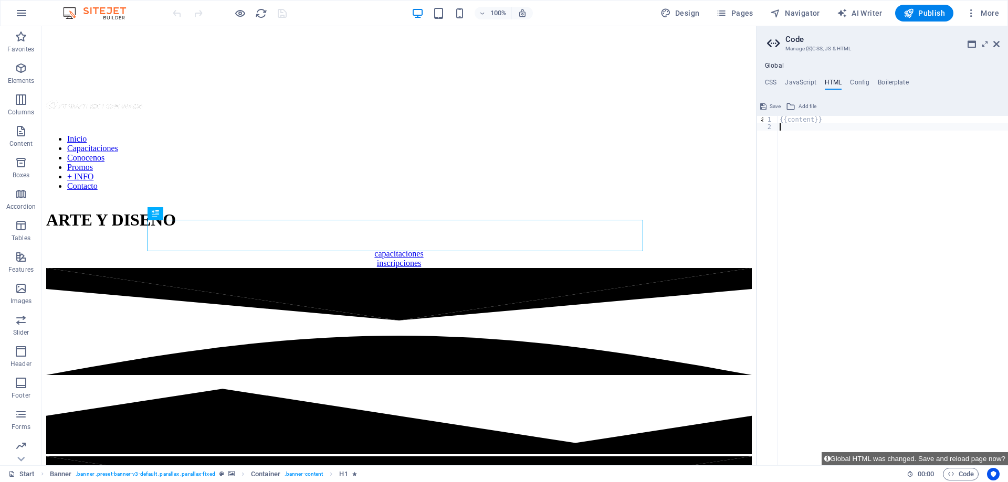
paste textarea "</script>"
type textarea "</script>"
drag, startPoint x: 807, startPoint y: 464, endPoint x: 691, endPoint y: 396, distance: 134.4
click at [774, 108] on span "Save" at bounding box center [775, 106] width 11 height 13
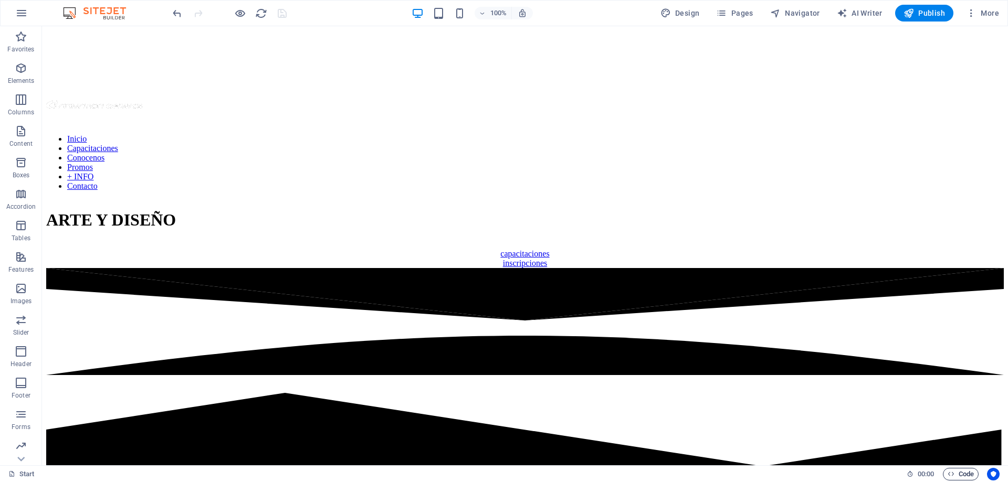
click at [964, 475] on span "Code" at bounding box center [961, 474] width 26 height 13
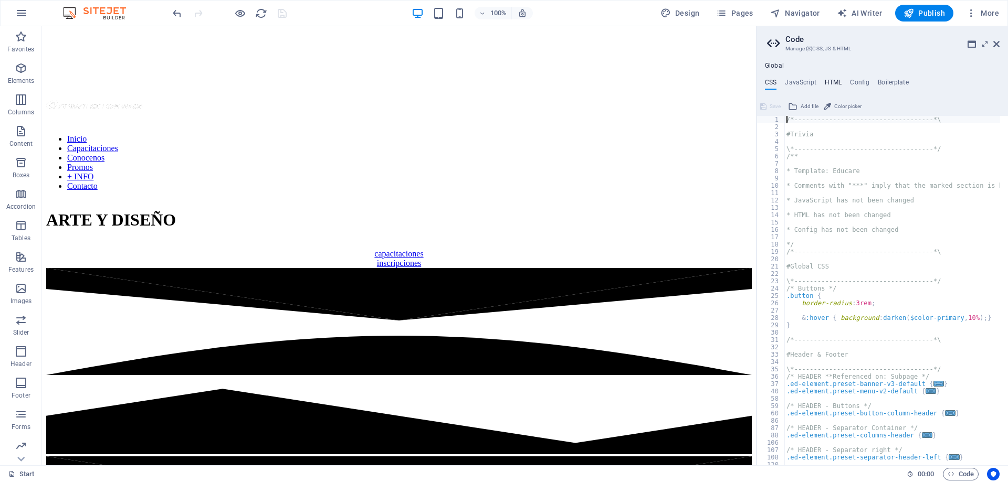
click at [830, 82] on h4 "HTML" at bounding box center [833, 85] width 17 height 12
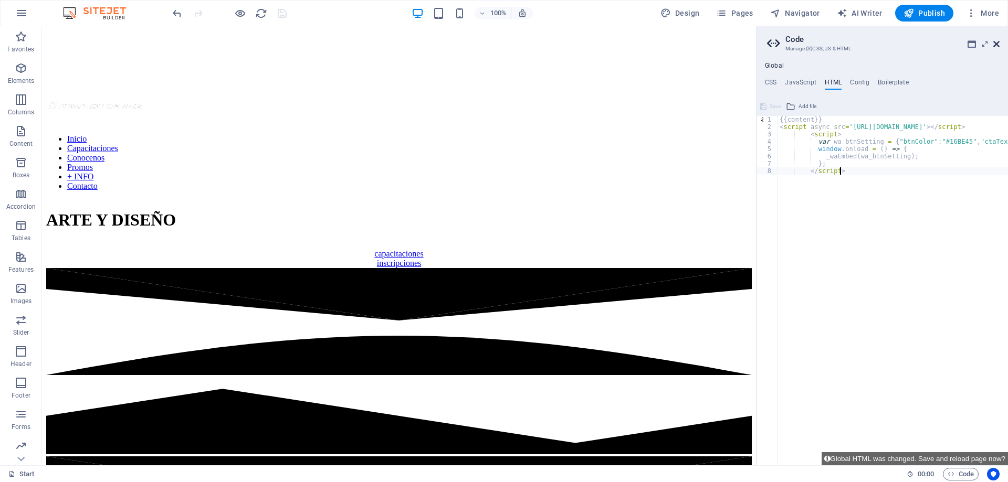
click at [996, 43] on icon at bounding box center [996, 44] width 6 height 8
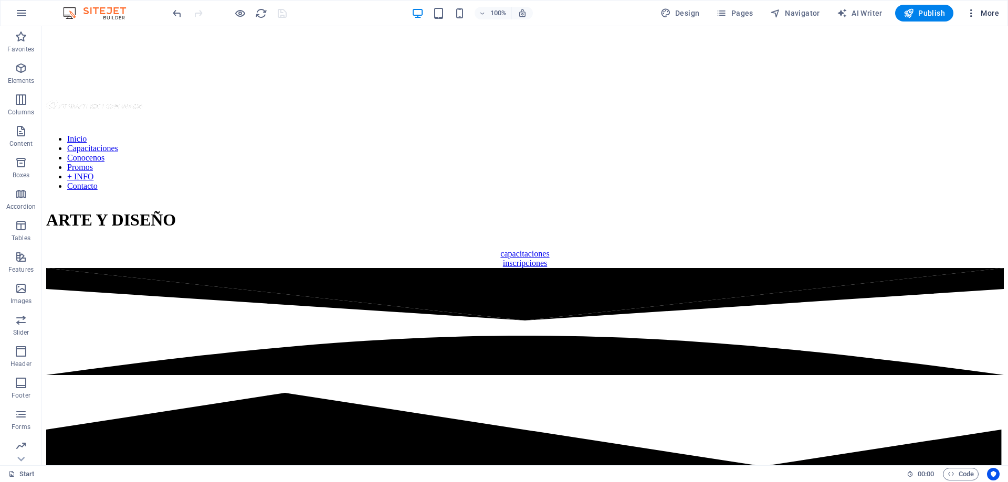
click at [984, 13] on span "More" at bounding box center [982, 13] width 33 height 11
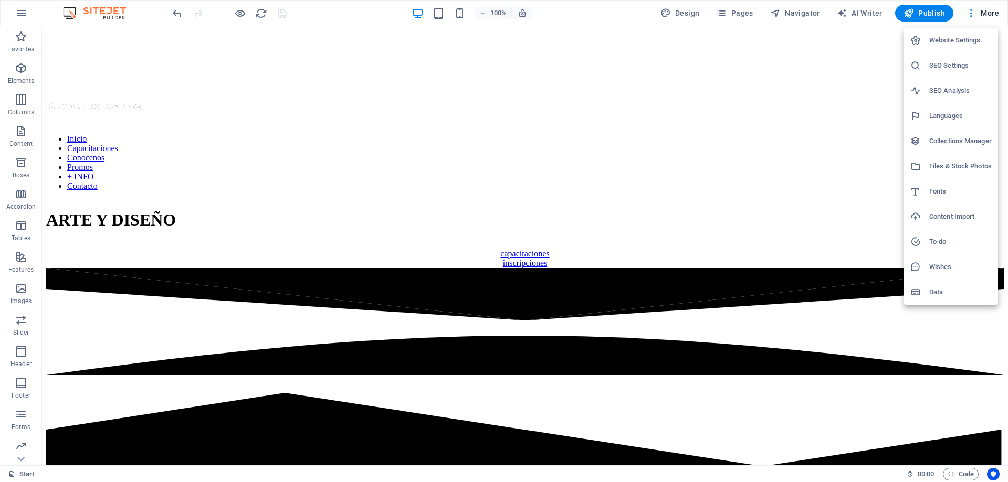
click at [965, 37] on h6 "Website Settings" at bounding box center [960, 40] width 62 height 13
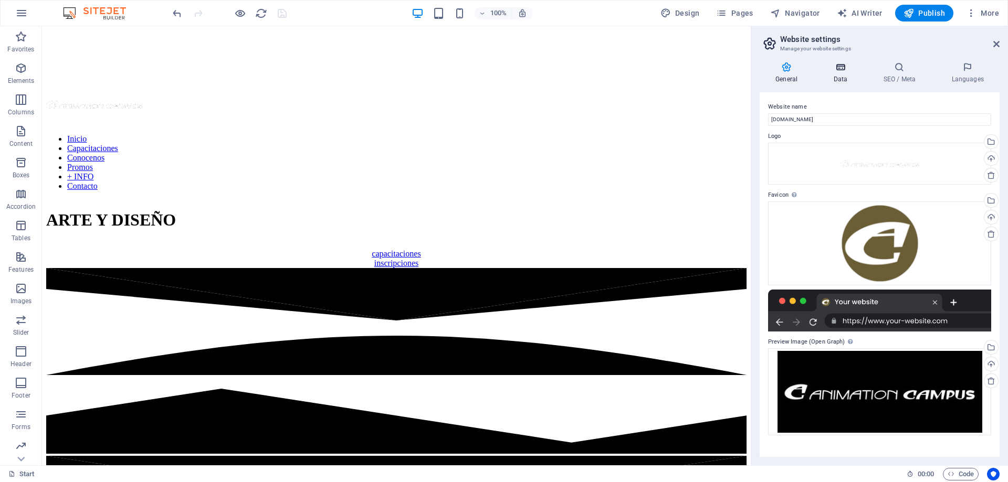
click at [835, 64] on icon at bounding box center [840, 67] width 46 height 11
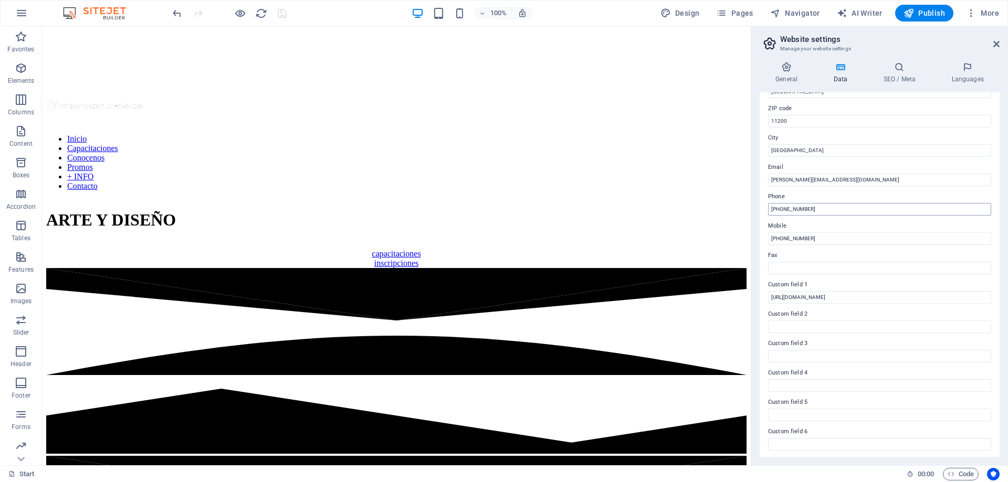
scroll to position [140, 0]
click at [900, 65] on icon at bounding box center [899, 67] width 64 height 11
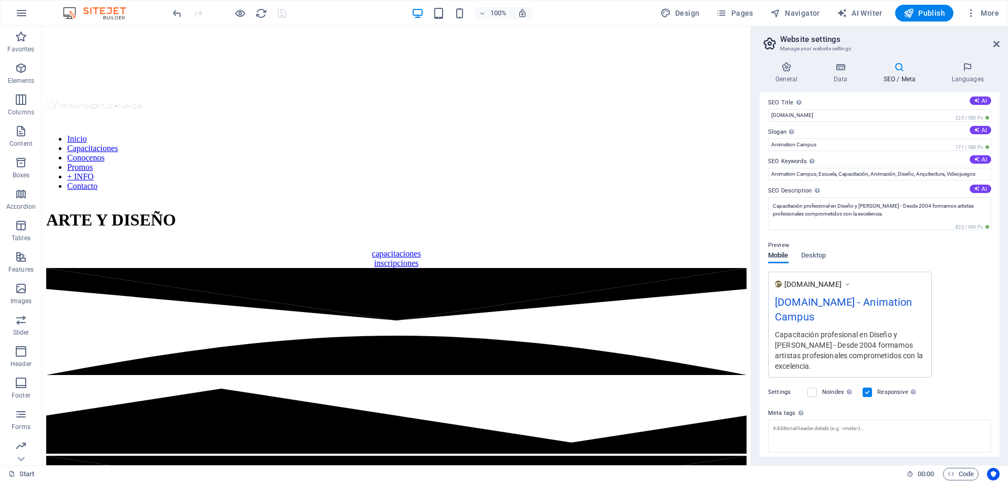
scroll to position [0, 0]
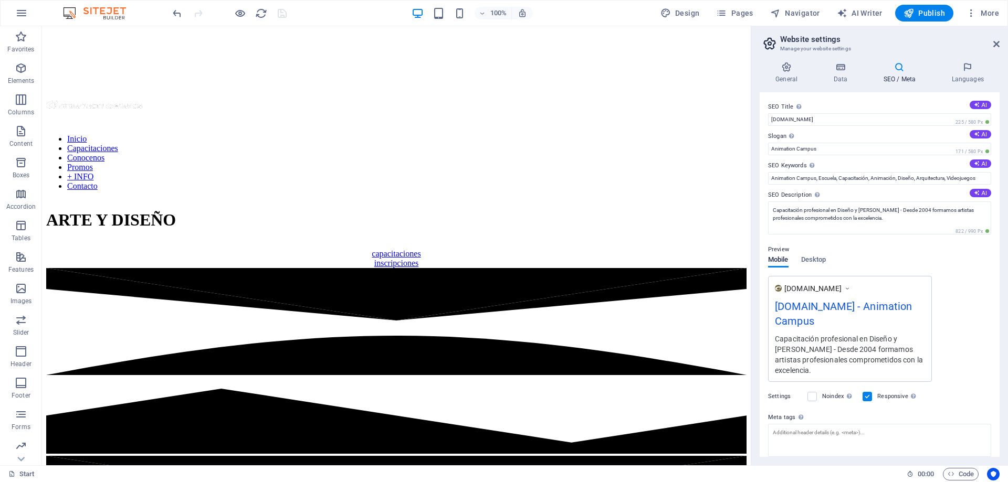
click at [765, 43] on icon at bounding box center [770, 43] width 16 height 15
click at [992, 44] on header "Website settings Manage your website settings" at bounding box center [881, 39] width 238 height 27
drag, startPoint x: 995, startPoint y: 43, endPoint x: 941, endPoint y: 3, distance: 67.2
click at [995, 43] on icon at bounding box center [996, 44] width 6 height 8
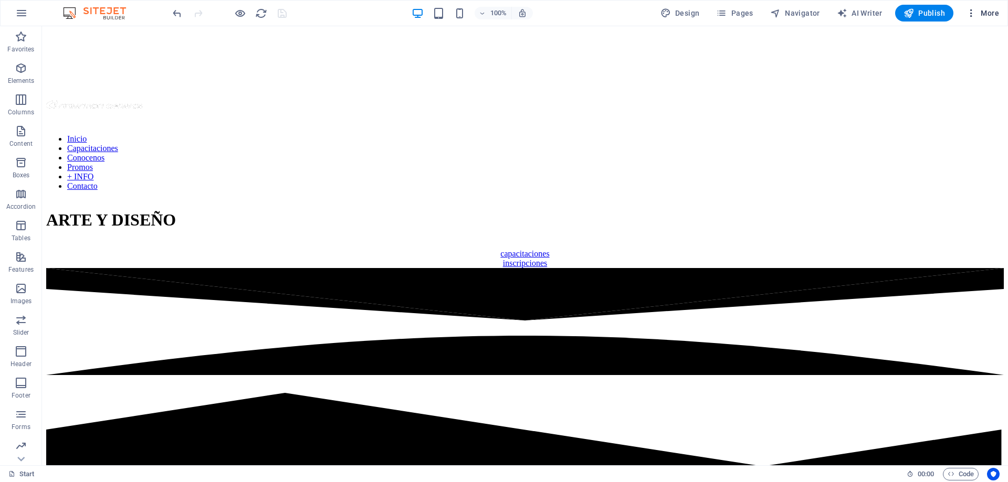
click at [970, 15] on icon "button" at bounding box center [971, 13] width 11 height 11
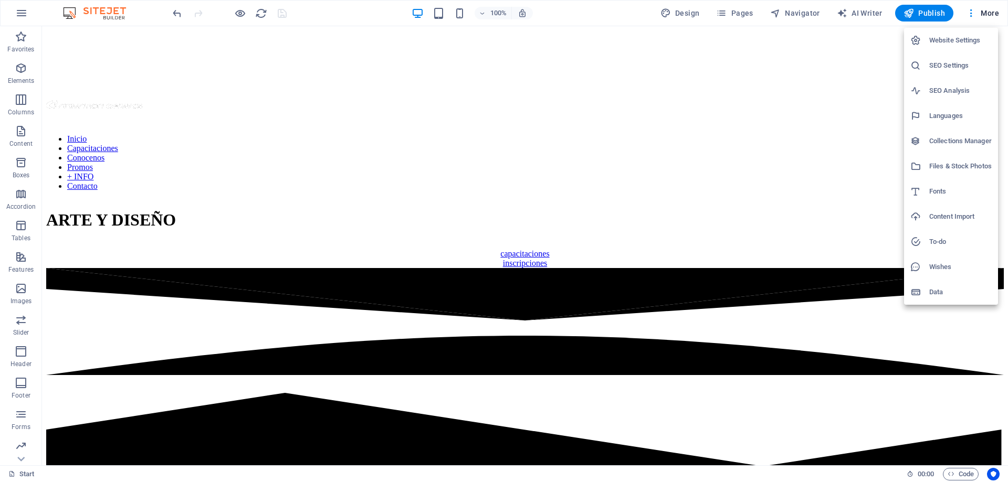
click at [972, 14] on div at bounding box center [504, 241] width 1008 height 482
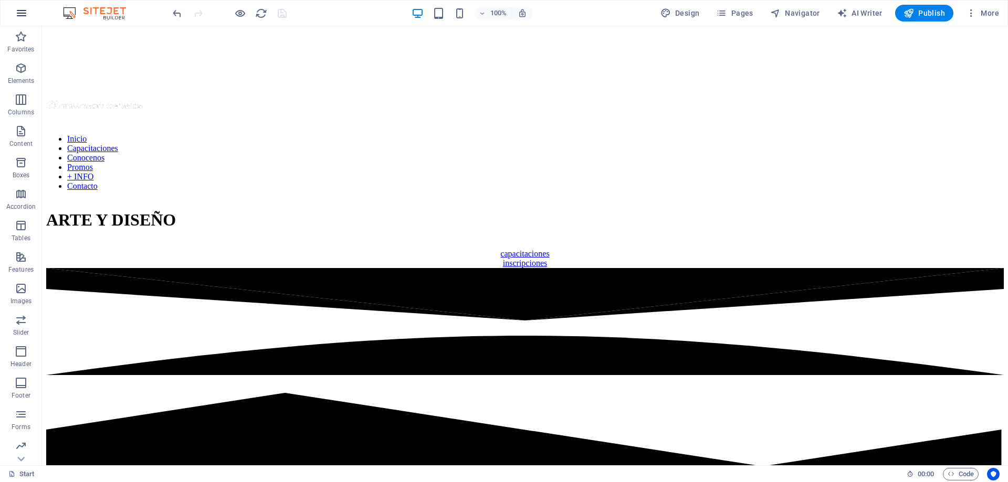
click at [20, 14] on icon "button" at bounding box center [21, 13] width 13 height 13
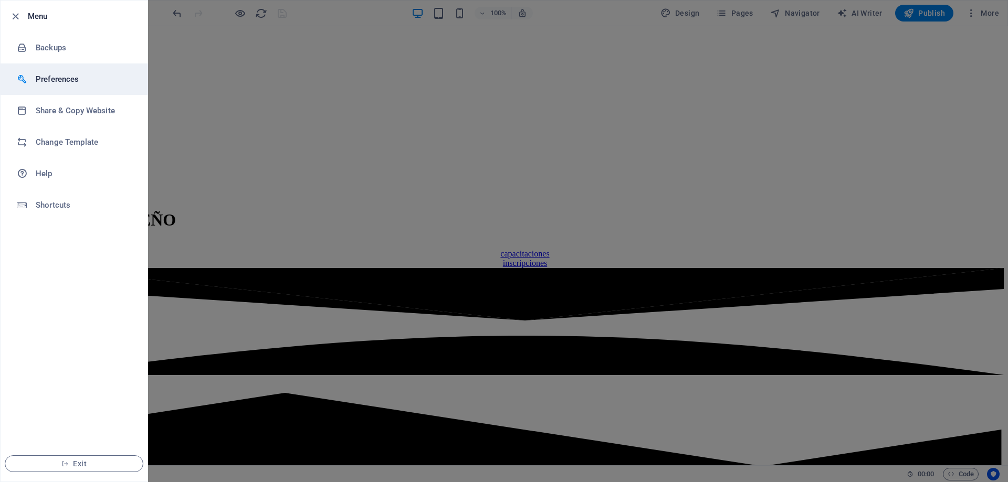
click at [48, 81] on h6 "Preferences" at bounding box center [84, 79] width 97 height 13
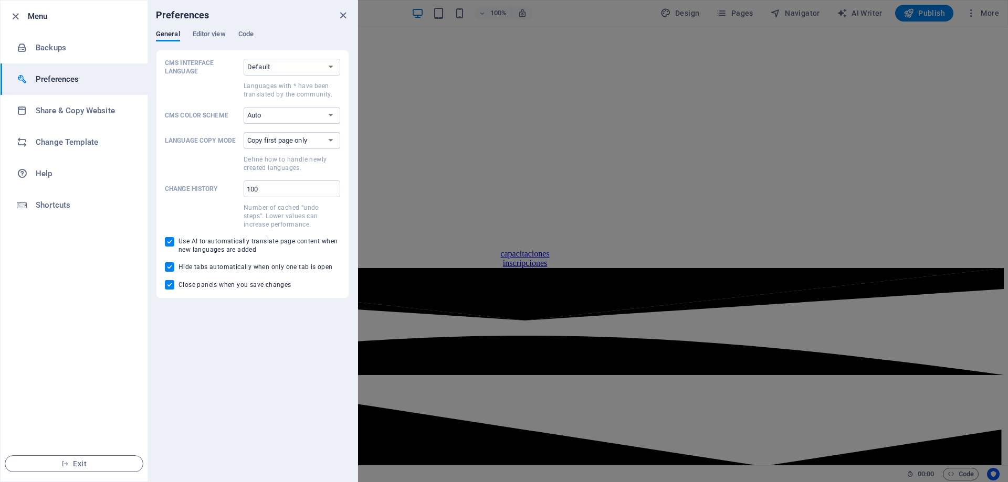
click at [851, 198] on div at bounding box center [504, 241] width 1008 height 482
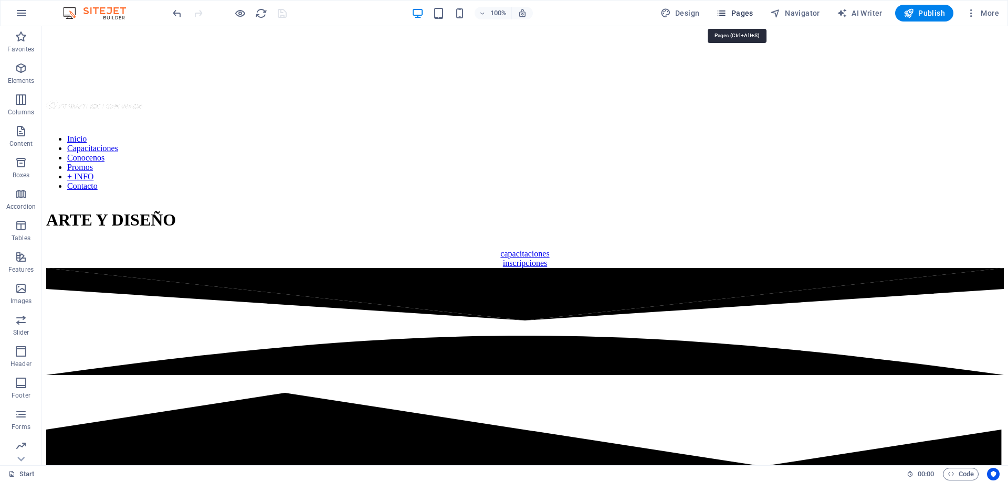
click at [748, 13] on span "Pages" at bounding box center [734, 13] width 37 height 11
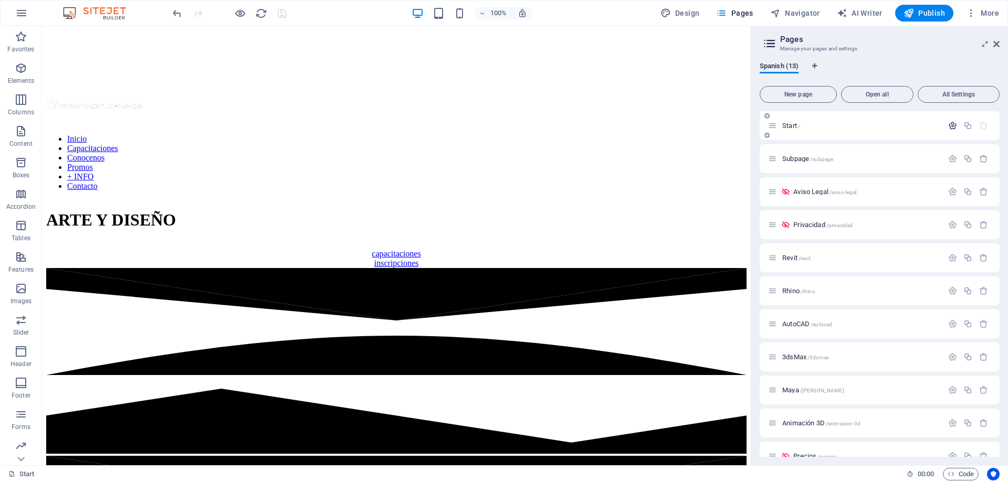
click at [951, 125] on icon "button" at bounding box center [952, 125] width 9 height 9
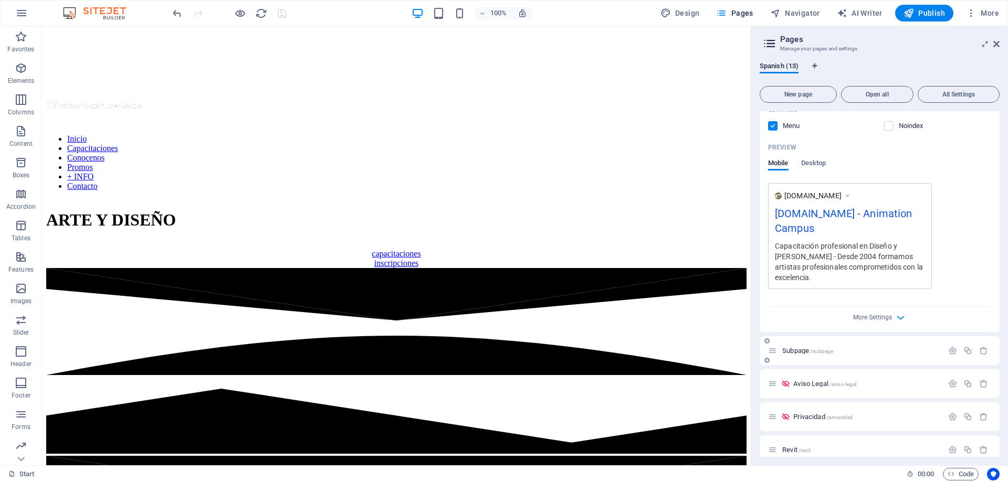
scroll to position [263, 0]
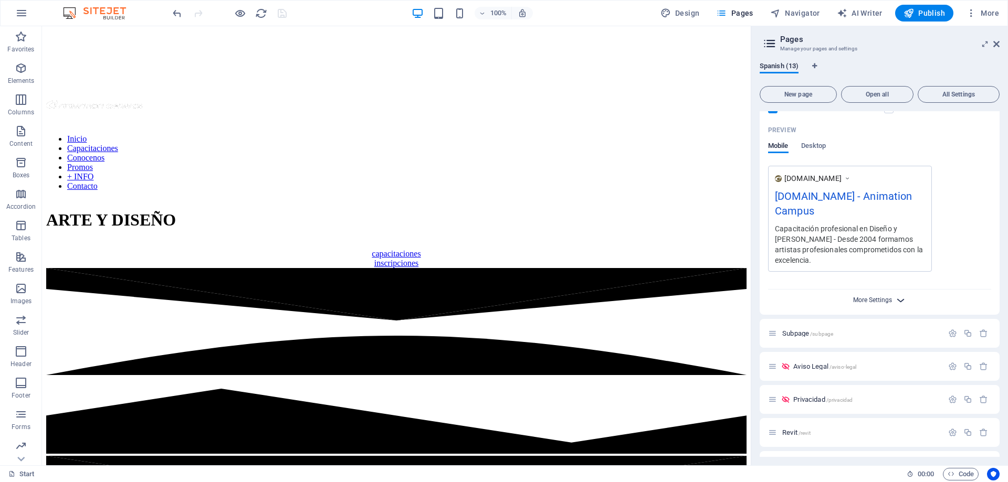
click at [882, 302] on span "More Settings" at bounding box center [872, 300] width 39 height 7
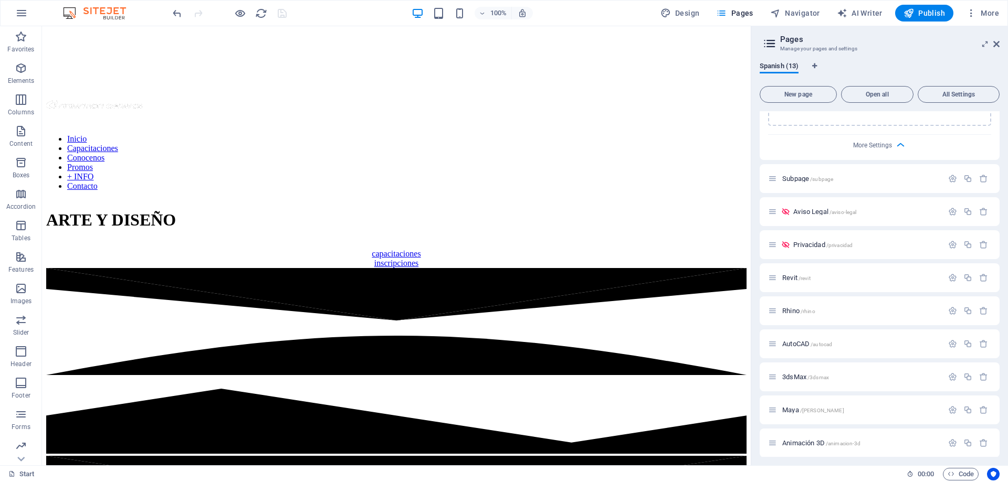
scroll to position [630, 0]
click at [966, 97] on span "All Settings" at bounding box center [958, 94] width 72 height 6
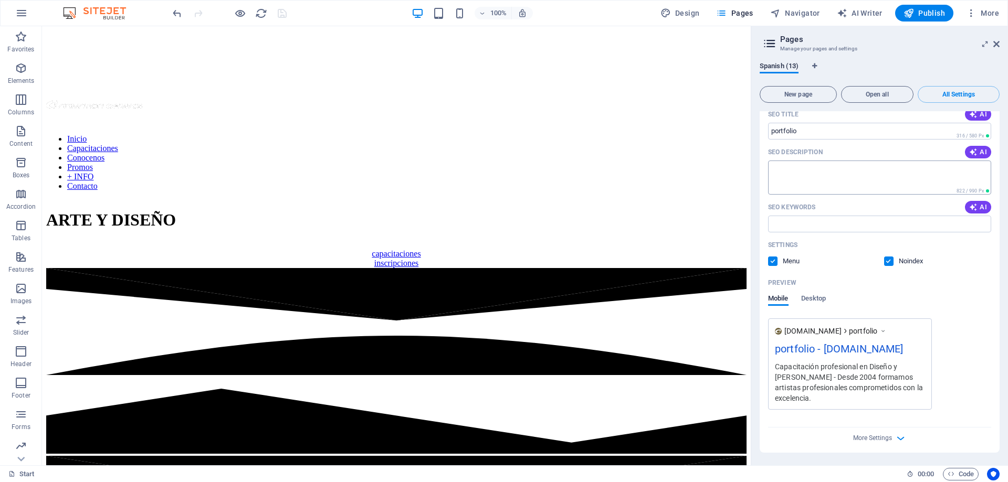
scroll to position [5871, 0]
click at [882, 440] on span "More Settings" at bounding box center [872, 438] width 39 height 7
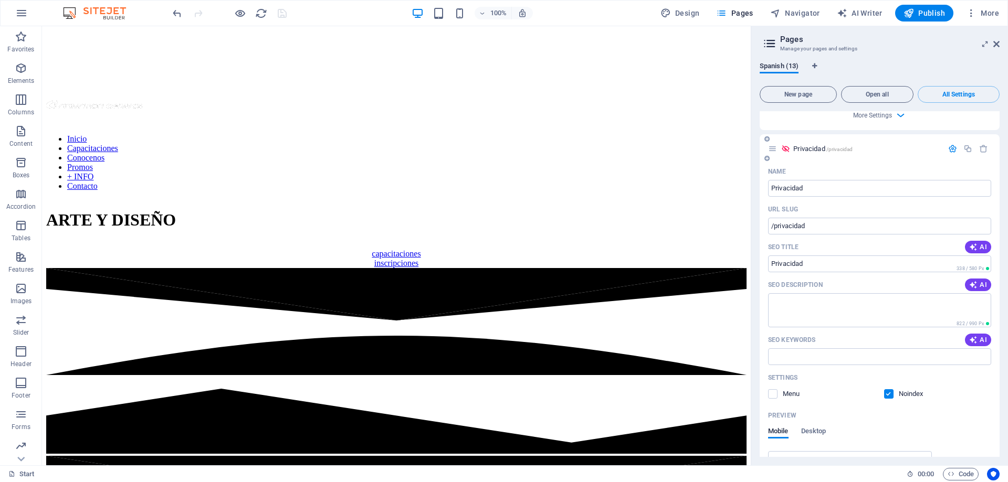
scroll to position [1507, 0]
click at [957, 476] on span "Code" at bounding box center [961, 474] width 26 height 13
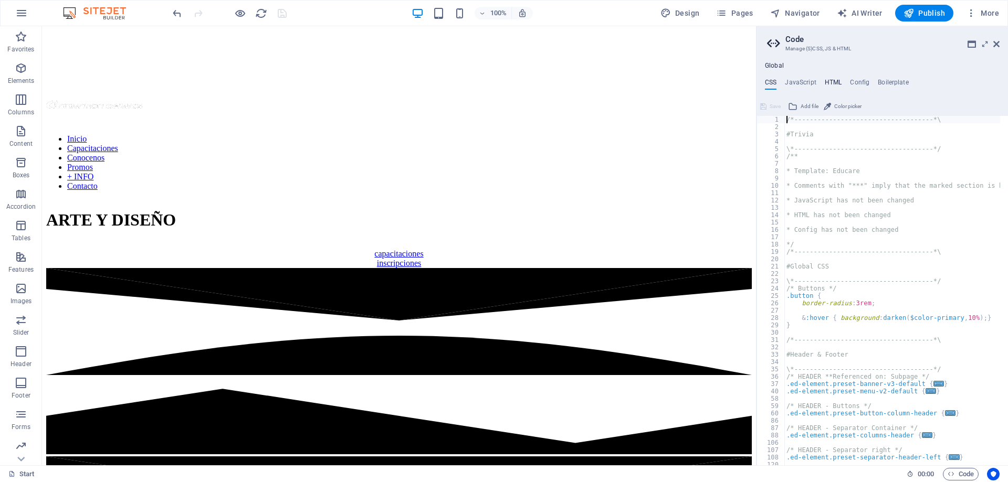
click at [833, 84] on h4 "HTML" at bounding box center [833, 85] width 17 height 12
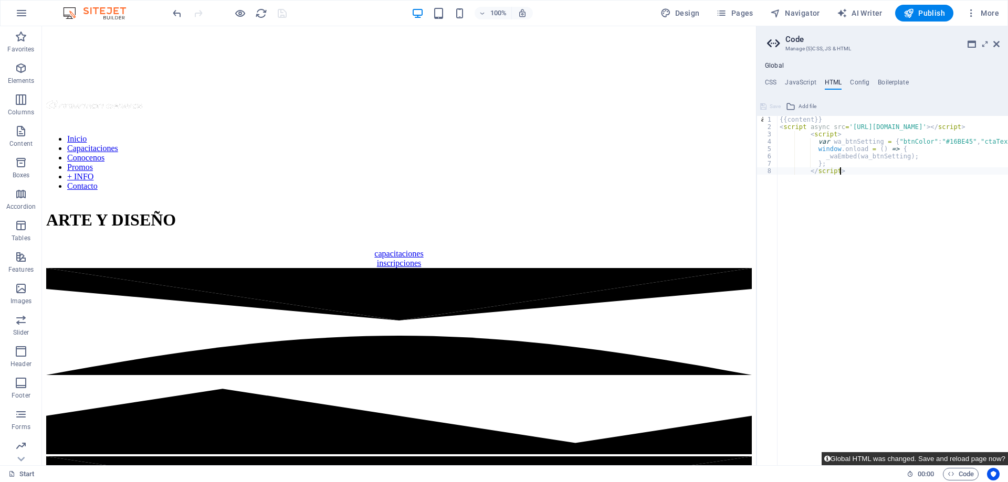
drag, startPoint x: 899, startPoint y: 460, endPoint x: 853, endPoint y: 422, distance: 59.6
click at [899, 460] on button "Global HTML was changed. Save and reload page now?" at bounding box center [915, 459] width 186 height 13
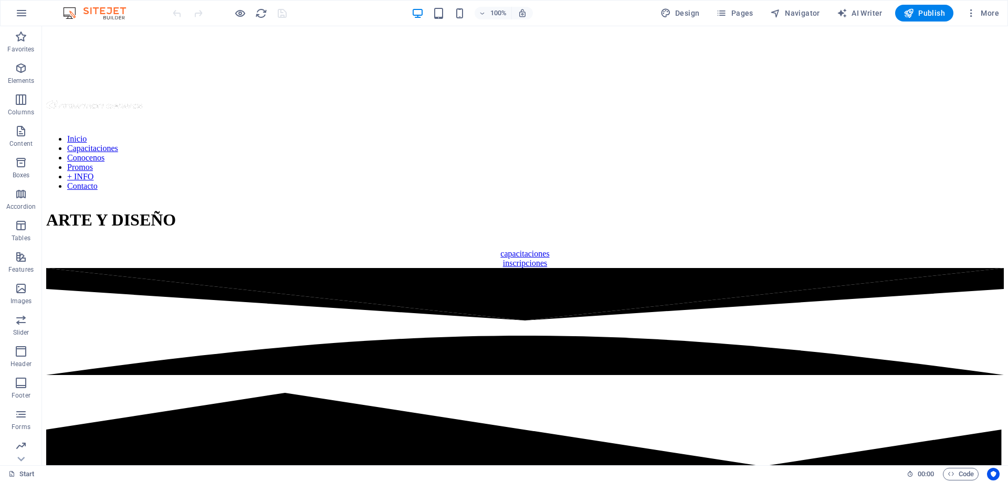
scroll to position [0, 0]
click at [957, 474] on span "Code" at bounding box center [961, 474] width 26 height 13
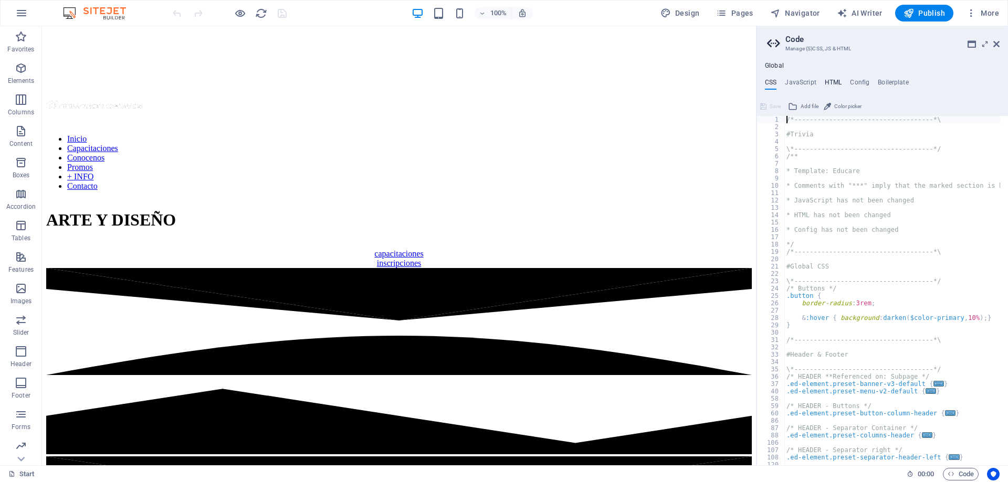
click at [833, 79] on h4 "HTML" at bounding box center [833, 85] width 17 height 12
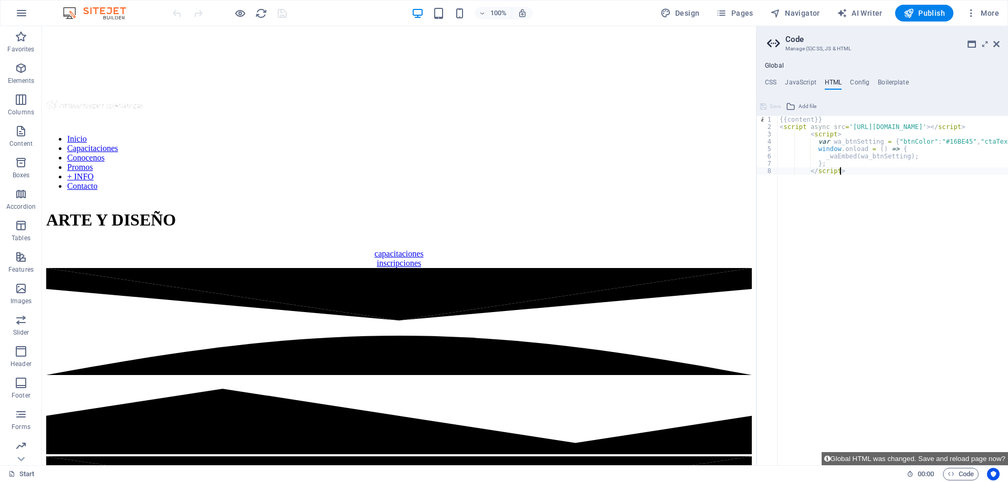
drag, startPoint x: 800, startPoint y: 464, endPoint x: 656, endPoint y: 396, distance: 159.2
click at [994, 476] on icon "Usercentrics" at bounding box center [993, 474] width 7 height 7
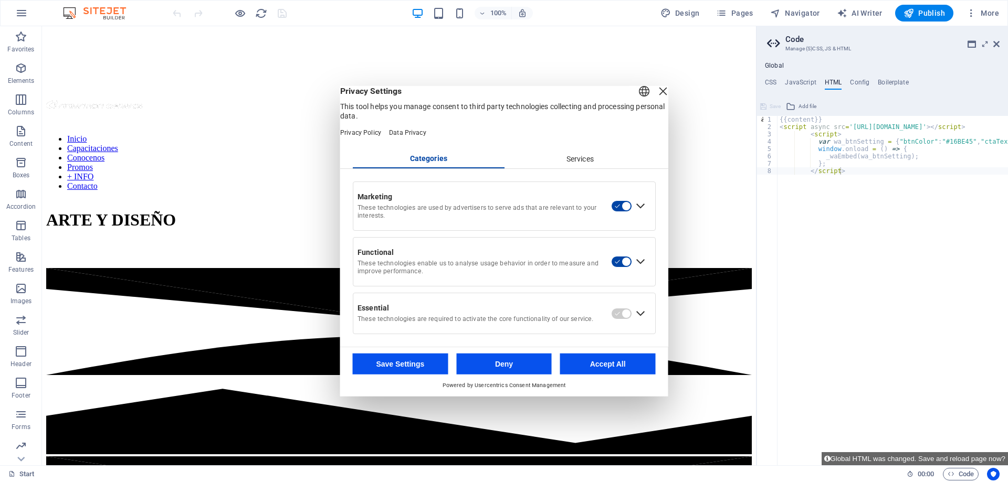
click at [637, 97] on div "English Deutsch" at bounding box center [644, 91] width 15 height 17
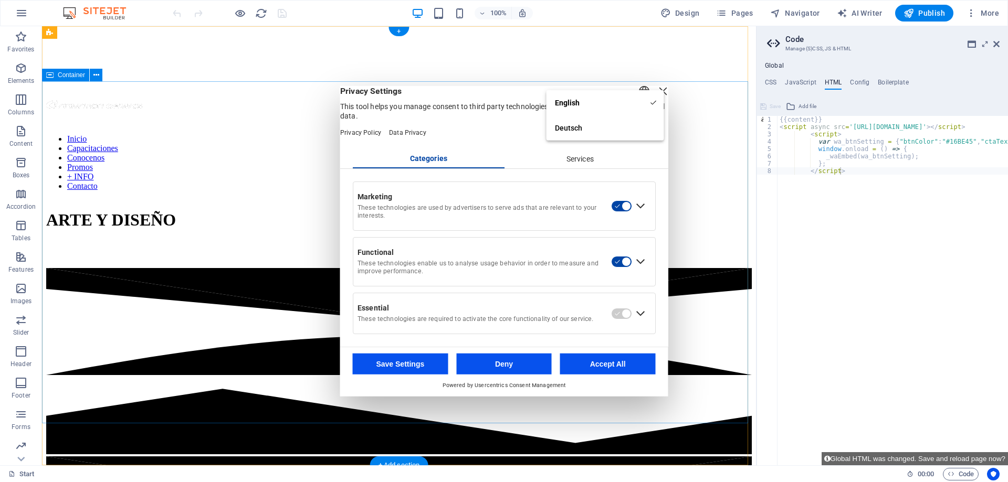
drag, startPoint x: 727, startPoint y: 227, endPoint x: 730, endPoint y: 232, distance: 5.7
click at [728, 229] on div "ARTE Y DISEÑO capacitaciones inscripciones" at bounding box center [399, 234] width 706 height 69
click at [500, 149] on header "English Deutsch Privacy Settings This tool helps you manage consent to third pa…" at bounding box center [504, 118] width 328 height 64
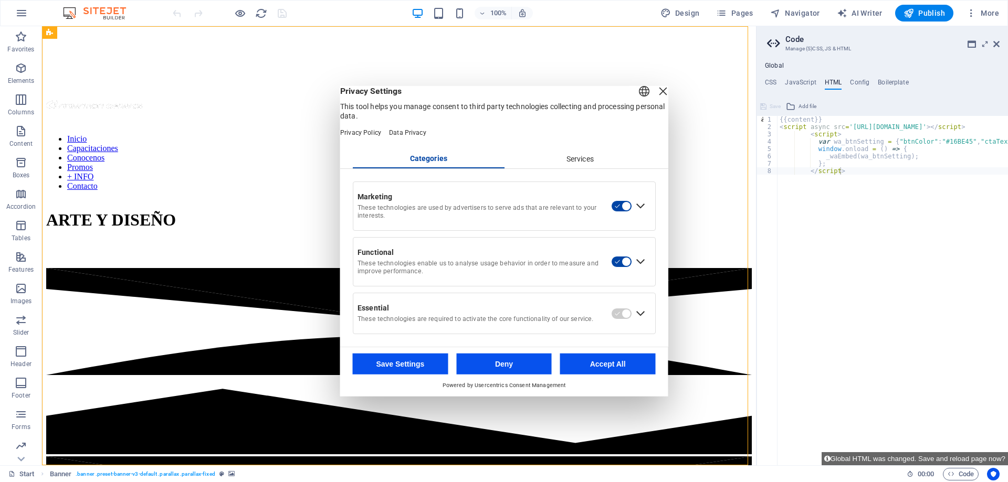
click at [656, 96] on div "Close Layer" at bounding box center [663, 90] width 15 height 15
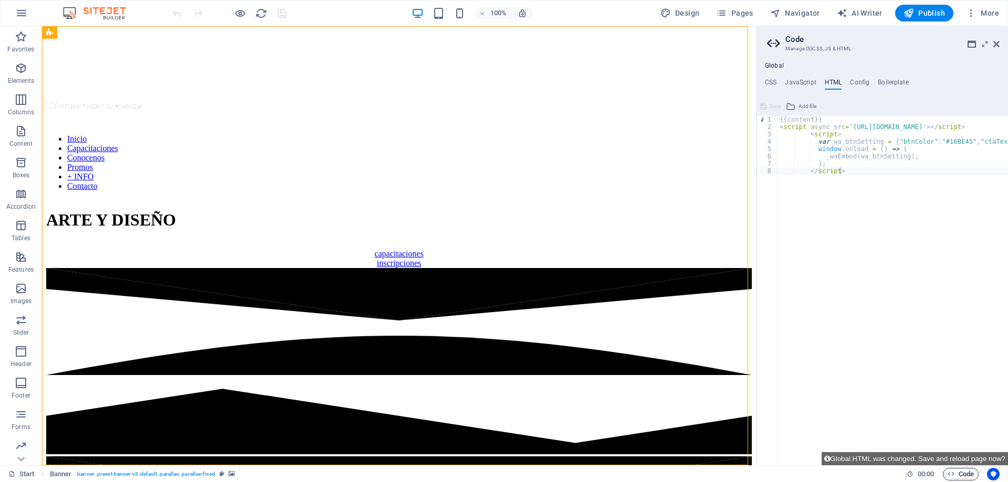
click at [961, 472] on span "Code" at bounding box center [961, 474] width 26 height 13
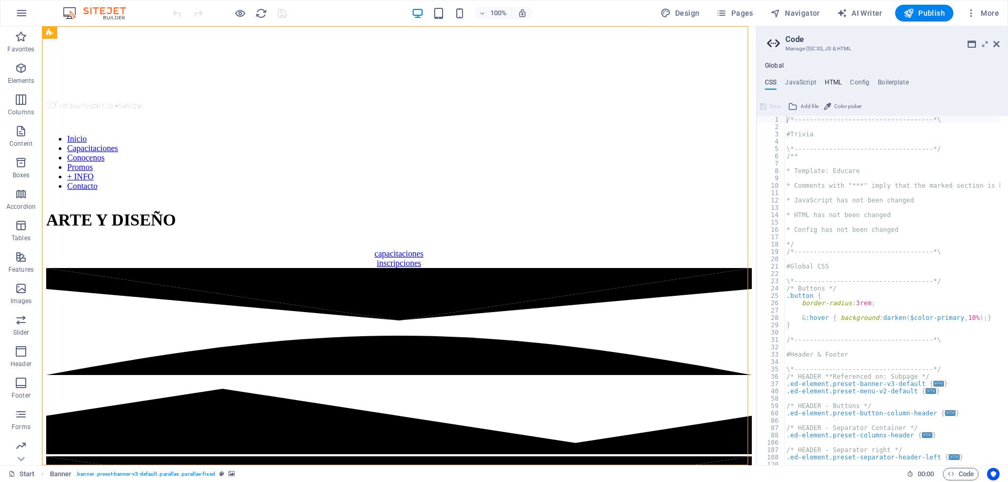
click at [828, 82] on h4 "HTML" at bounding box center [833, 85] width 17 height 12
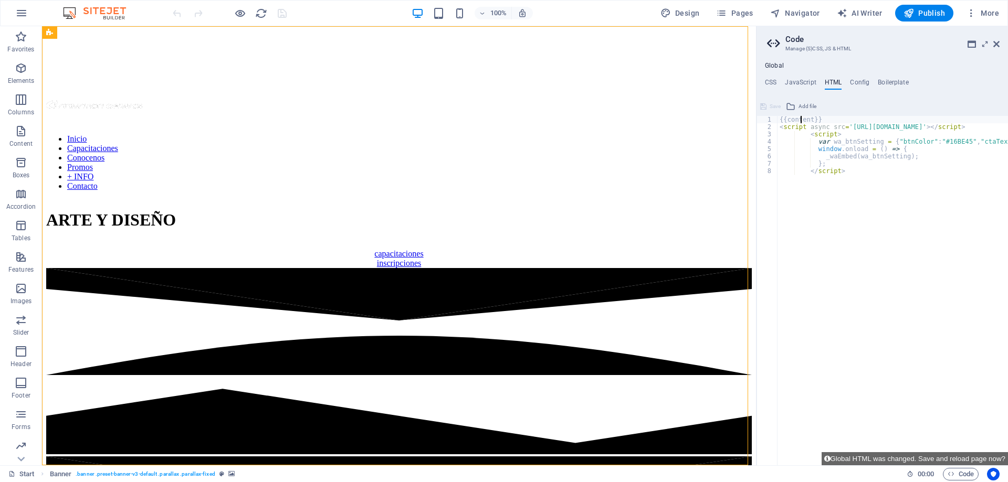
click at [800, 119] on div "{{content}} < script async src = '[URL][DOMAIN_NAME]' > </ script > < script > …" at bounding box center [893, 291] width 230 height 350
drag, startPoint x: 800, startPoint y: 119, endPoint x: 765, endPoint y: 311, distance: 195.8
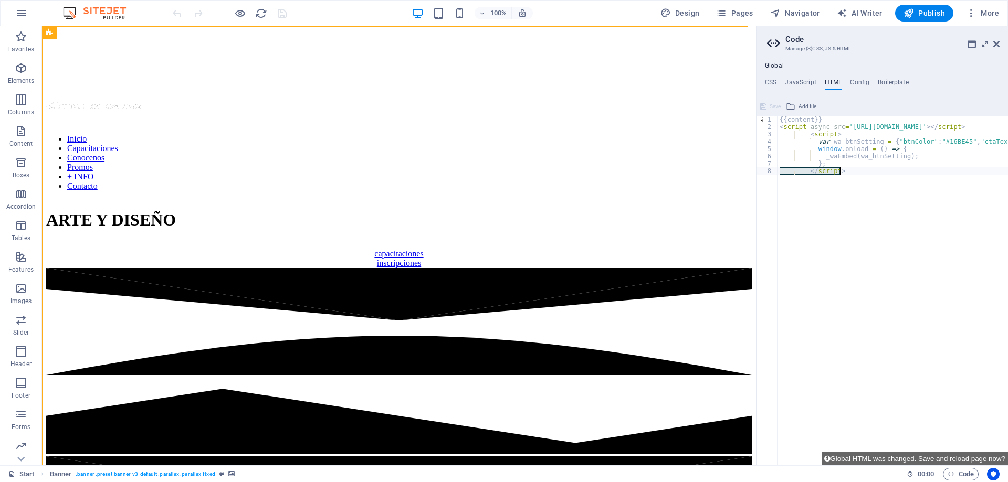
click at [805, 119] on div "{{content}} < script async src = '[URL][DOMAIN_NAME]' > </ script > < script > …" at bounding box center [893, 291] width 230 height 350
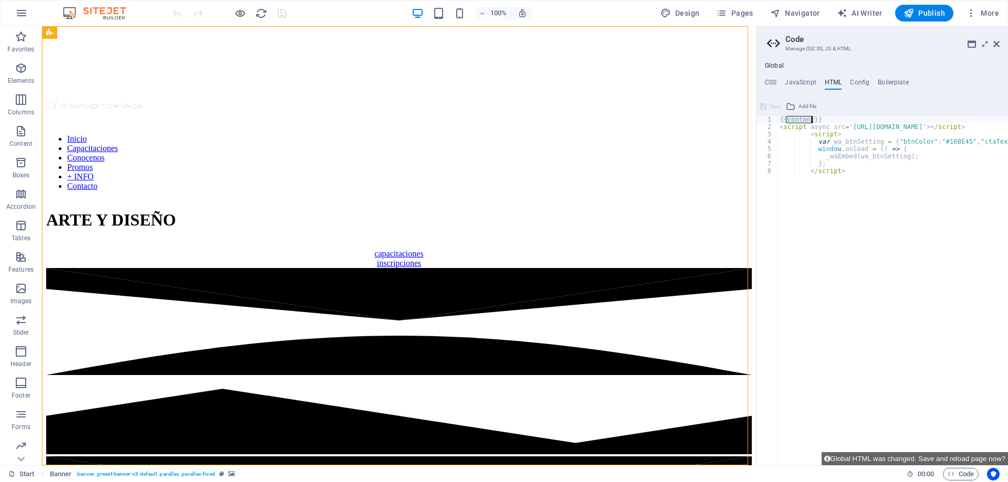
type textarea "{{content}}"
click at [20, 10] on icon "button" at bounding box center [21, 13] width 13 height 13
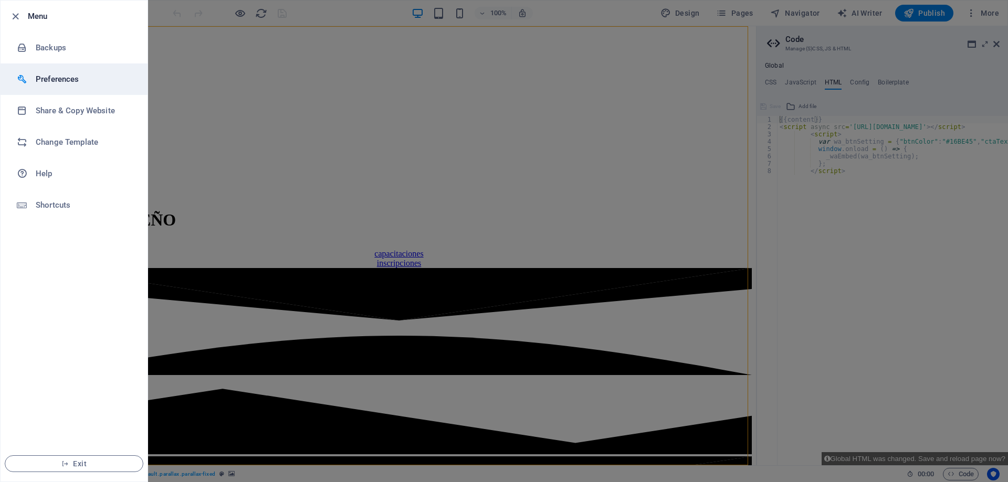
click at [46, 75] on h6 "Preferences" at bounding box center [84, 79] width 97 height 13
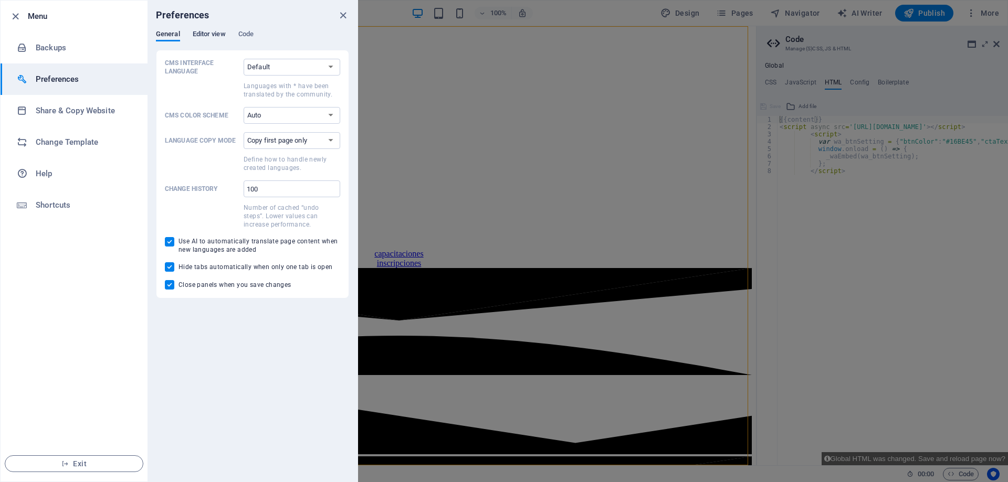
click at [219, 32] on span "Editor view" at bounding box center [209, 35] width 33 height 15
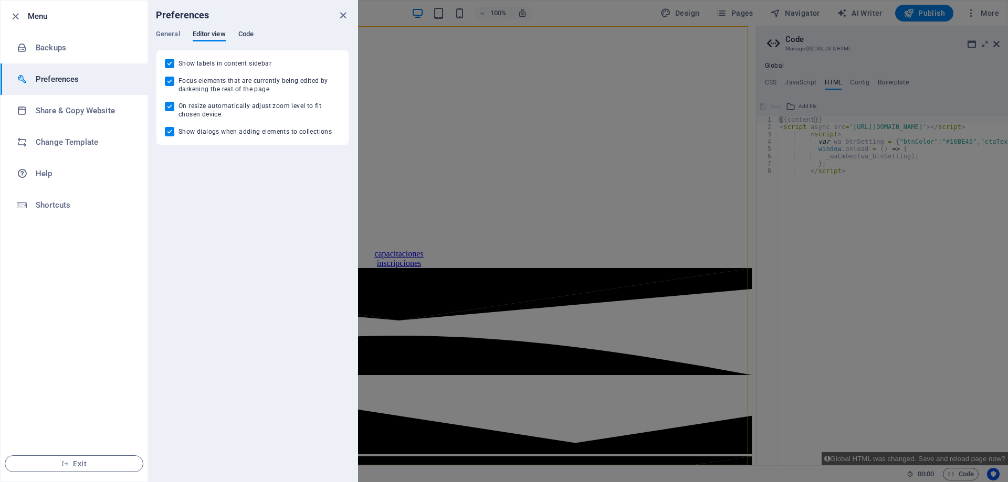
click at [249, 34] on span "Code" at bounding box center [245, 35] width 15 height 15
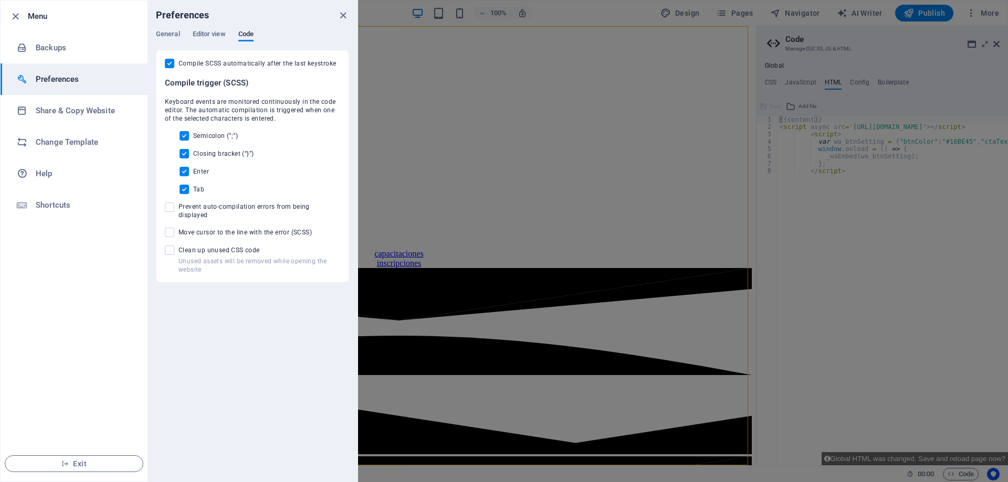
click at [675, 308] on div at bounding box center [504, 241] width 1008 height 482
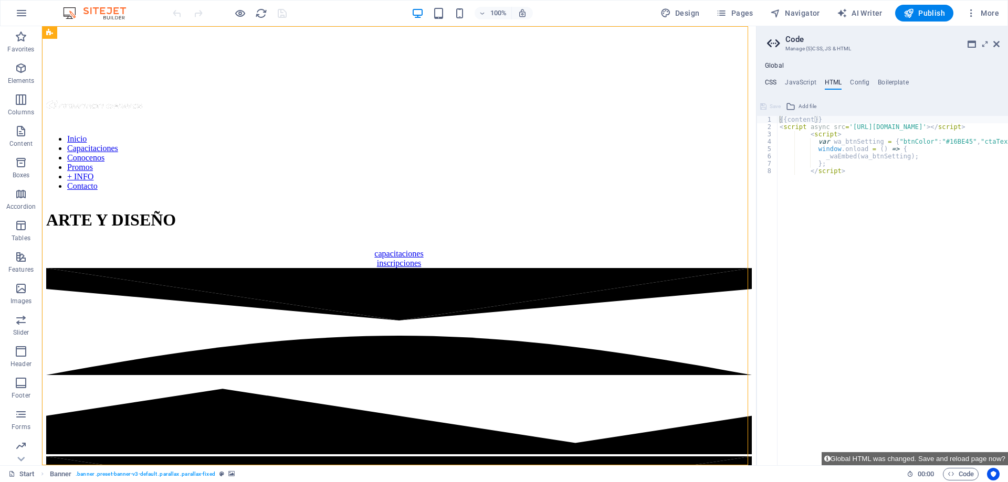
click at [771, 85] on h4 "CSS" at bounding box center [771, 85] width 12 height 12
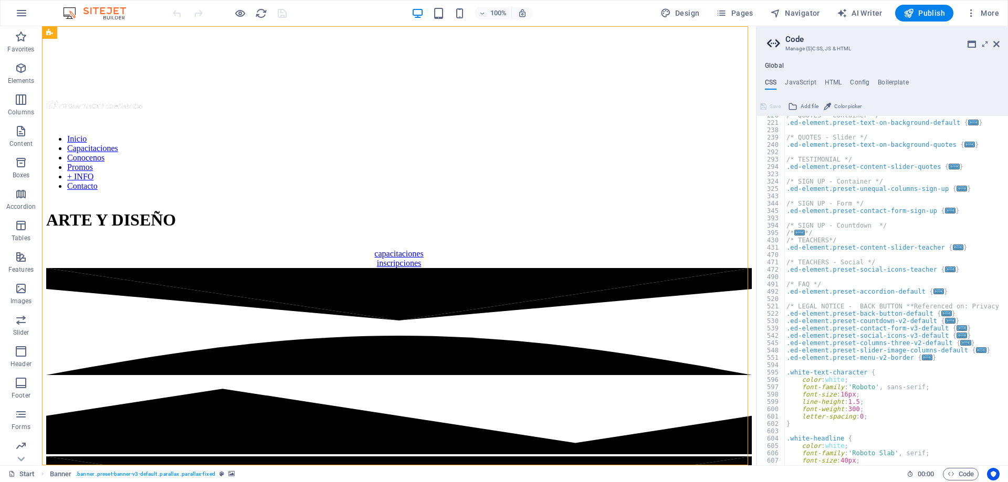
scroll to position [555, 0]
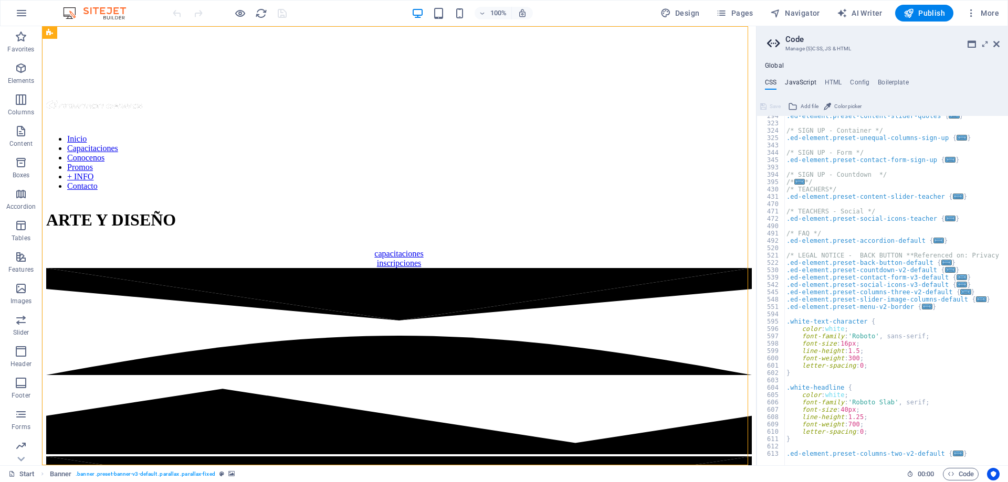
click at [799, 82] on h4 "JavaScript" at bounding box center [800, 85] width 31 height 12
type textarea "/* JS for preset "Menu V2" */"
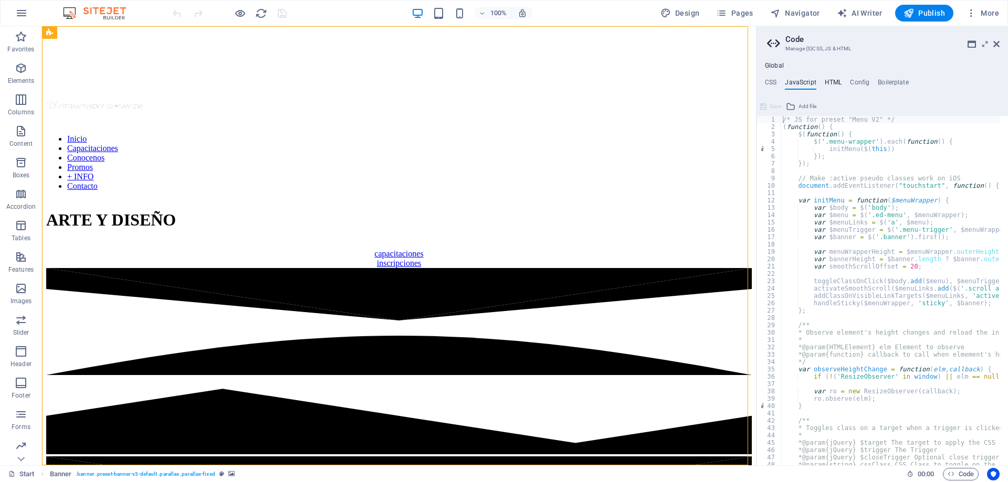
click at [835, 80] on h4 "HTML" at bounding box center [833, 85] width 17 height 12
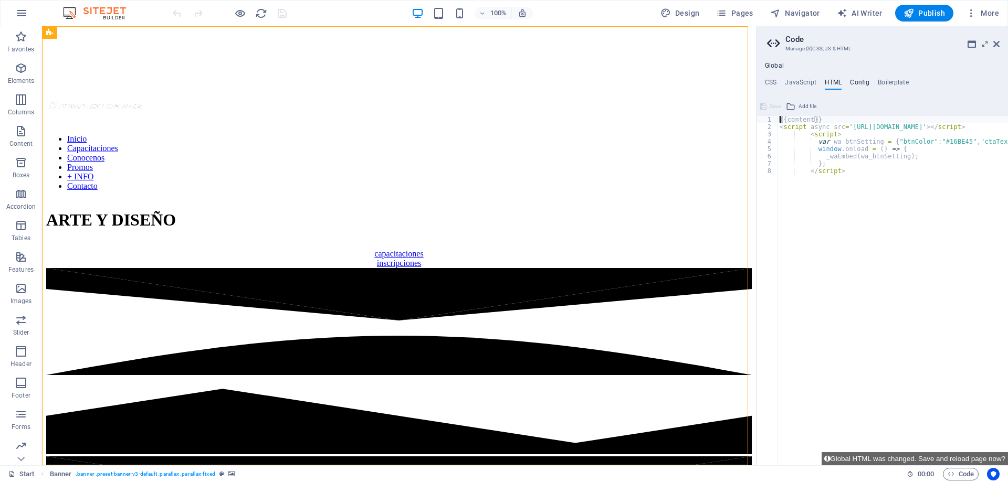
click at [861, 83] on h4 "Config" at bounding box center [859, 85] width 19 height 12
type textarea "$color-background: #f0f0f0;"
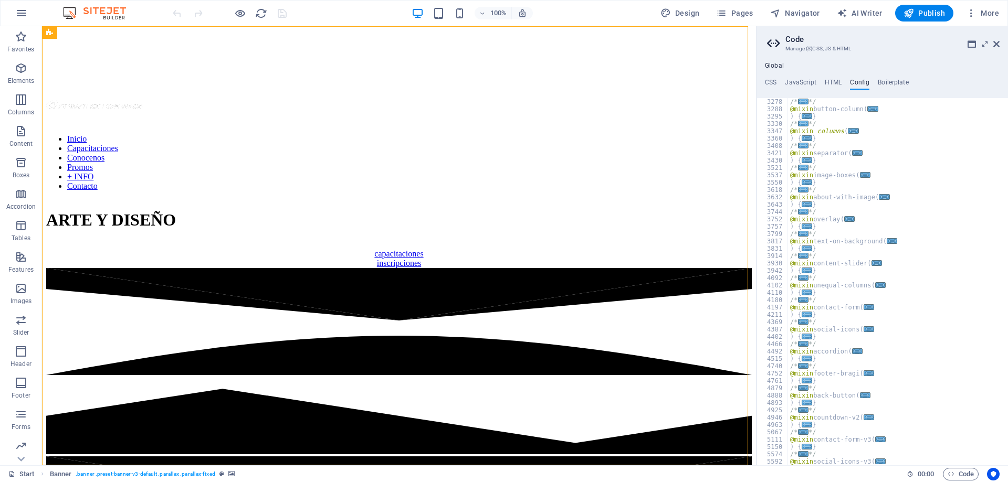
scroll to position [522, 0]
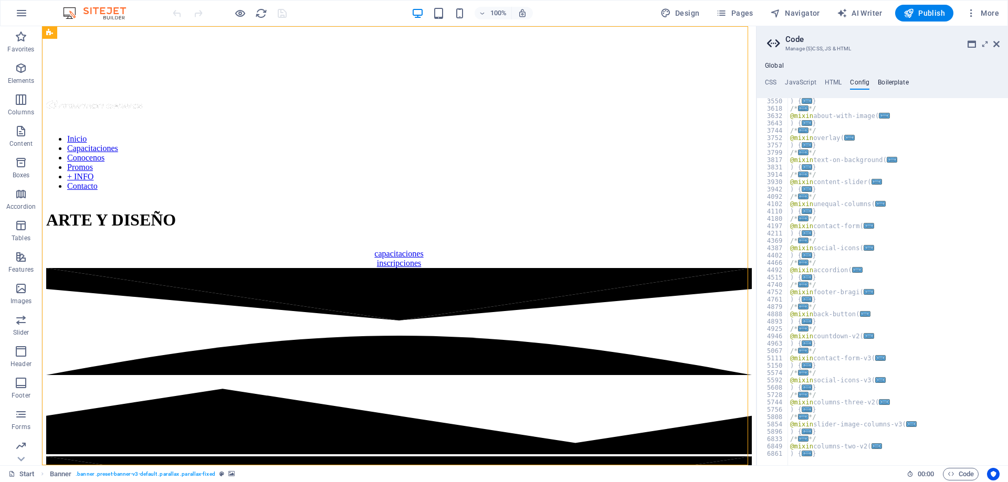
click at [898, 86] on h4 "Boilerplate" at bounding box center [893, 85] width 31 height 12
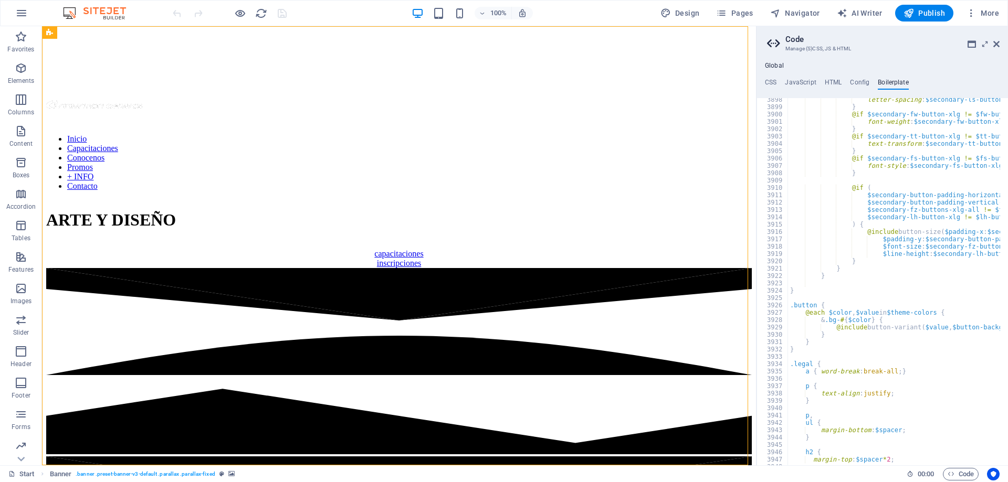
scroll to position [16844, 0]
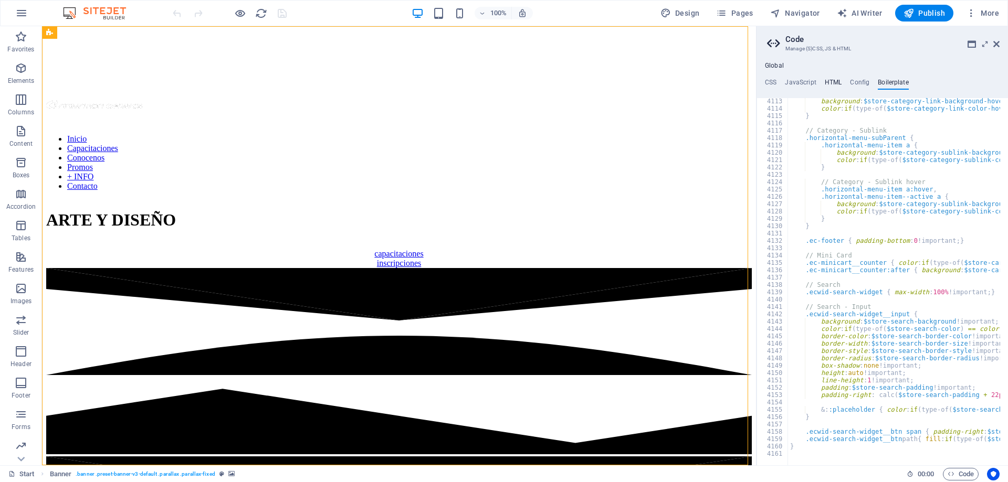
click at [832, 86] on h4 "HTML" at bounding box center [833, 85] width 17 height 12
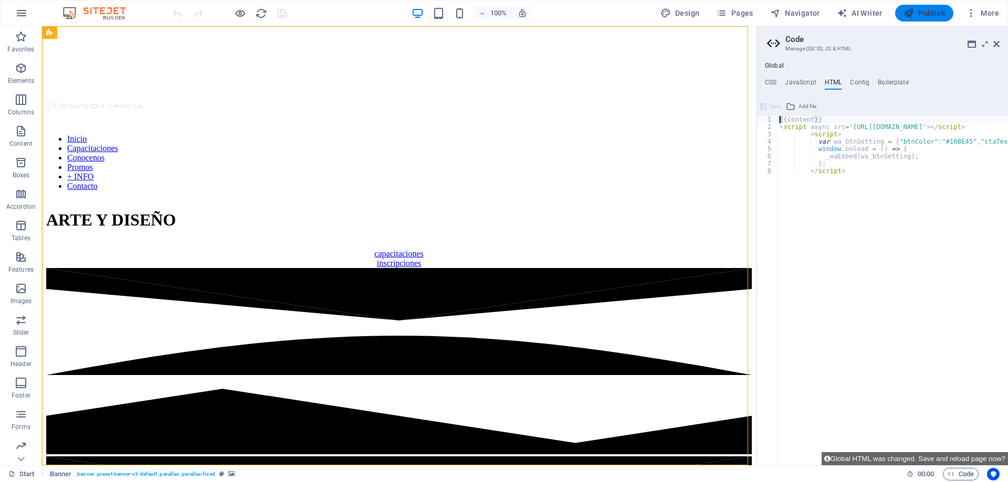
click at [930, 16] on span "Publish" at bounding box center [924, 13] width 41 height 11
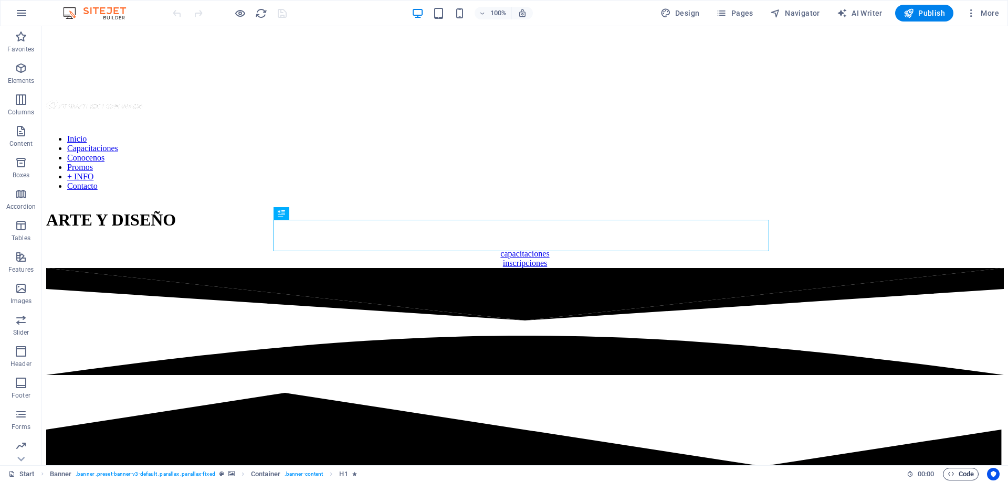
click at [970, 477] on span "Code" at bounding box center [961, 474] width 26 height 13
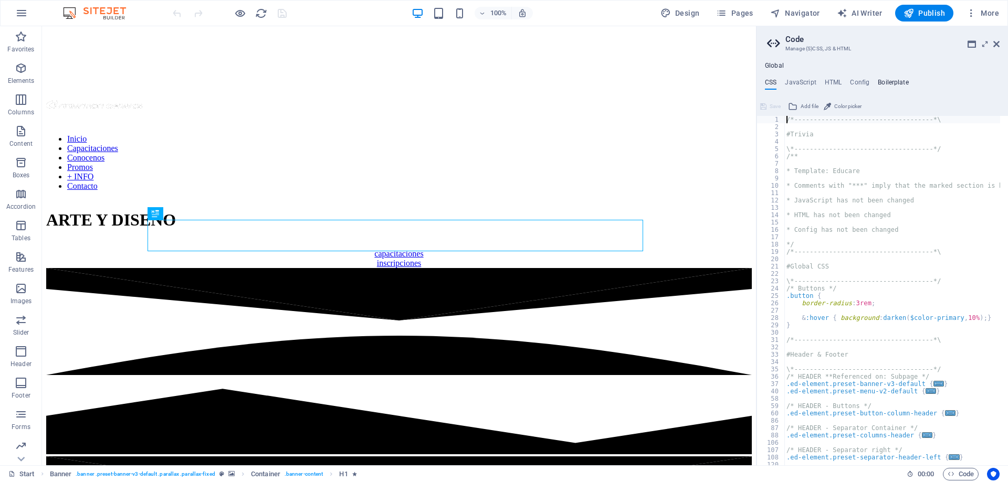
click at [898, 82] on h4 "Boilerplate" at bounding box center [893, 85] width 31 height 12
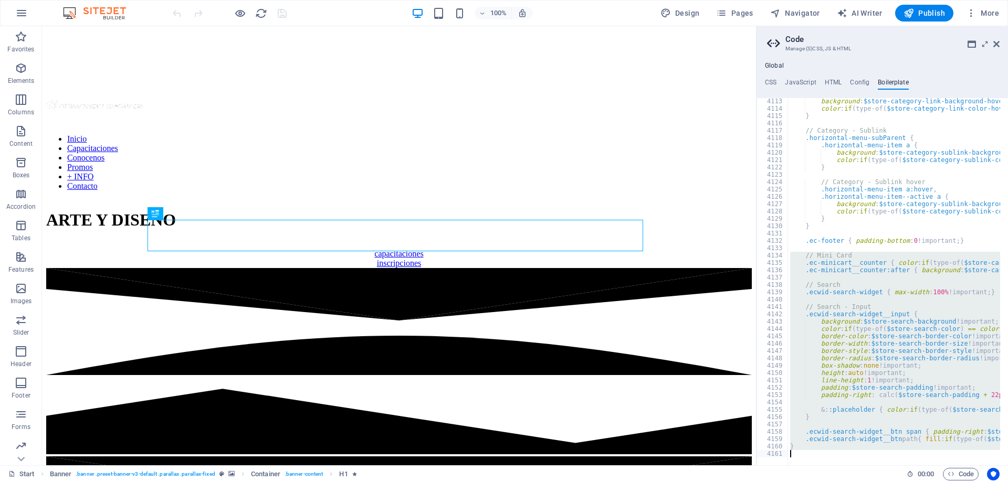
drag, startPoint x: 801, startPoint y: 255, endPoint x: 891, endPoint y: 497, distance: 258.3
click at [891, 482] on html "Animation Campus Start Favorites Elements Columns Content Boxes Accordion Table…" at bounding box center [504, 241] width 1008 height 482
type textarea "}"
click at [18, 11] on icon "button" at bounding box center [21, 13] width 13 height 13
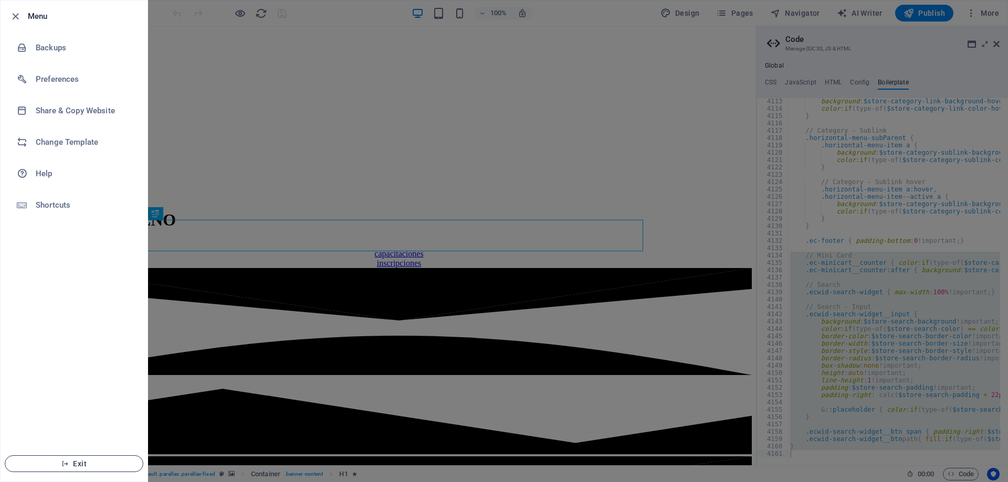
click at [73, 466] on span "Exit" at bounding box center [74, 464] width 121 height 8
